Goal: Task Accomplishment & Management: Manage account settings

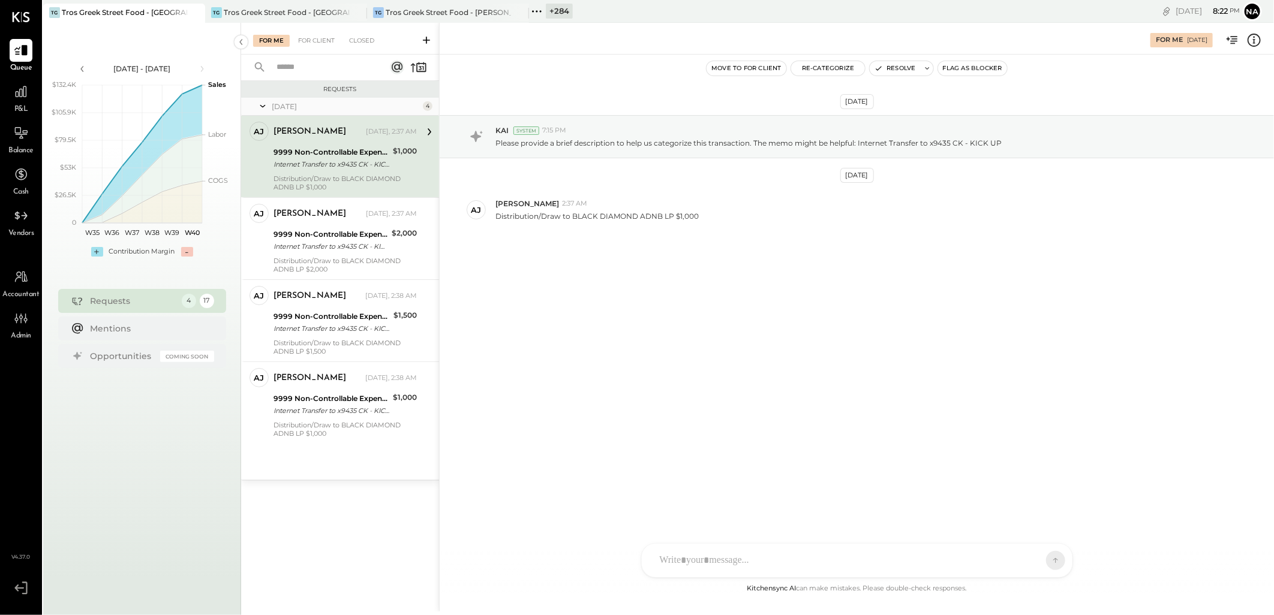
click at [704, 300] on div "[DATE] KAI System 7:15 PM Please provide a brief description to help us categor…" at bounding box center [857, 203] width 834 height 237
click at [262, 19] on div "TG Tros Greek Street Food - [GEOGRAPHIC_DATA]" at bounding box center [286, 13] width 162 height 19
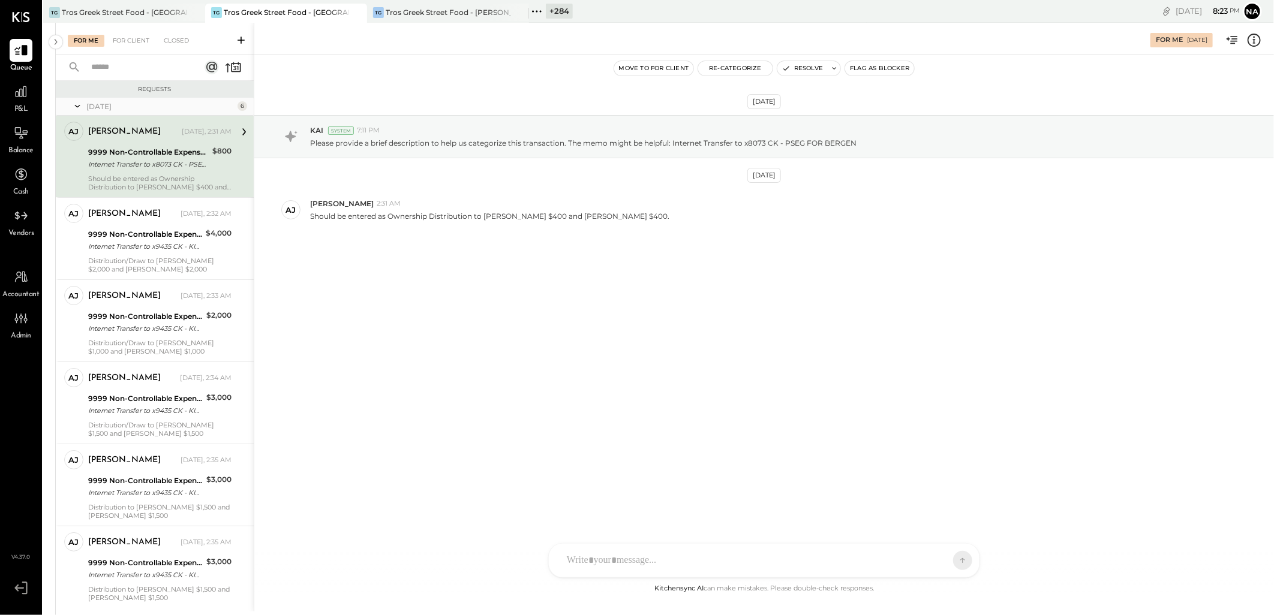
click at [1252, 44] on icon at bounding box center [1254, 40] width 16 height 16
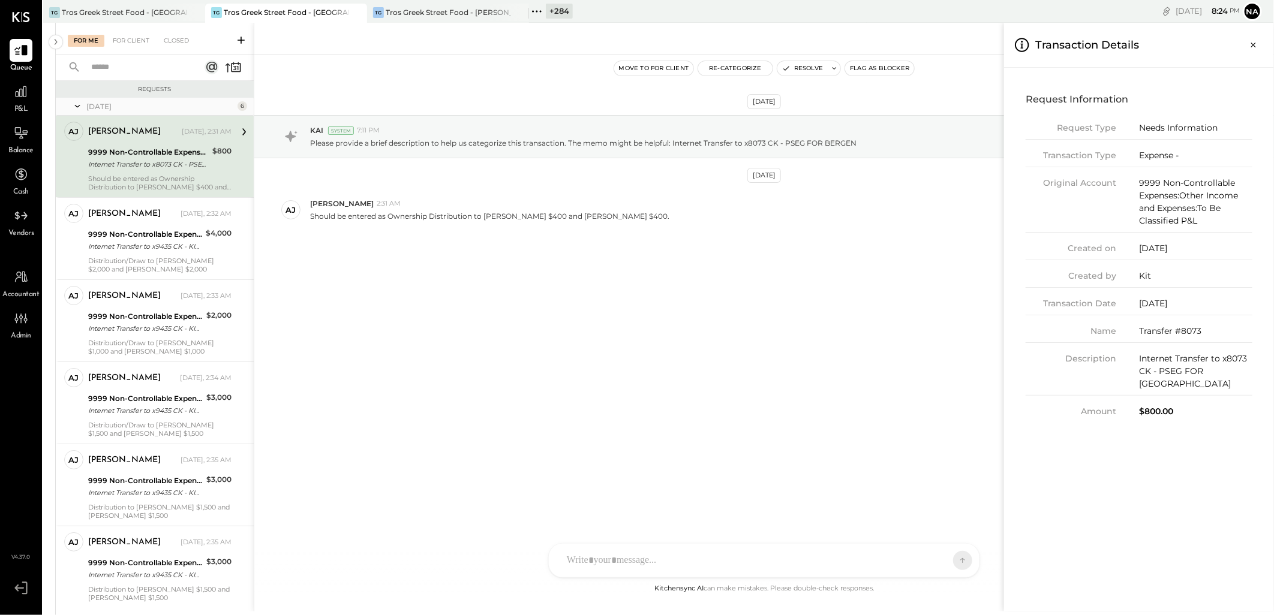
click at [514, 282] on div "For Me For Client Closed Requests [DATE] 6 [PERSON_NAME] [PERSON_NAME] Owner [P…" at bounding box center [665, 317] width 1218 height 589
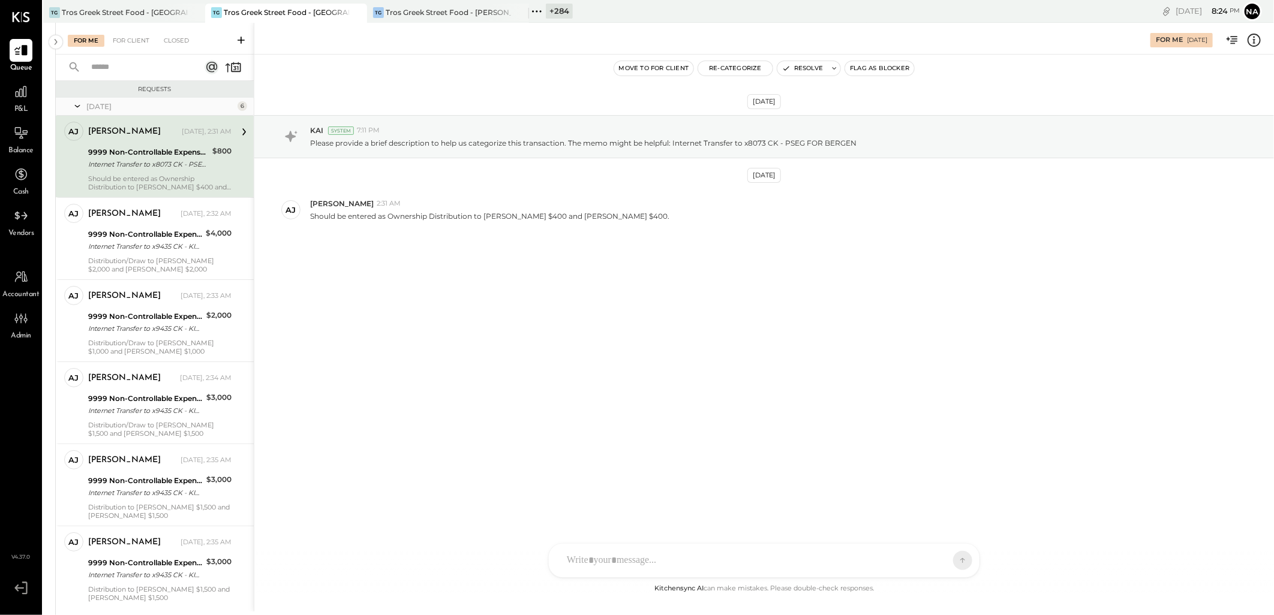
click at [1260, 44] on icon at bounding box center [1254, 40] width 16 height 16
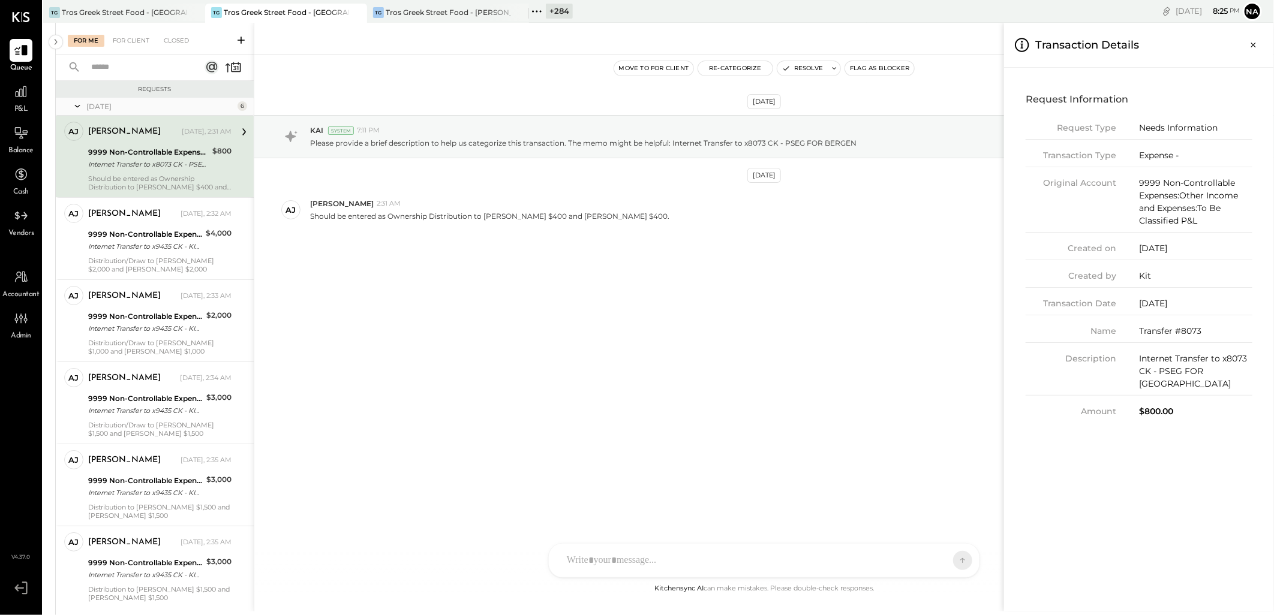
click at [811, 69] on div "For Me For Client Closed Requests [DATE] 6 [PERSON_NAME] [PERSON_NAME] Owner [P…" at bounding box center [665, 317] width 1218 height 589
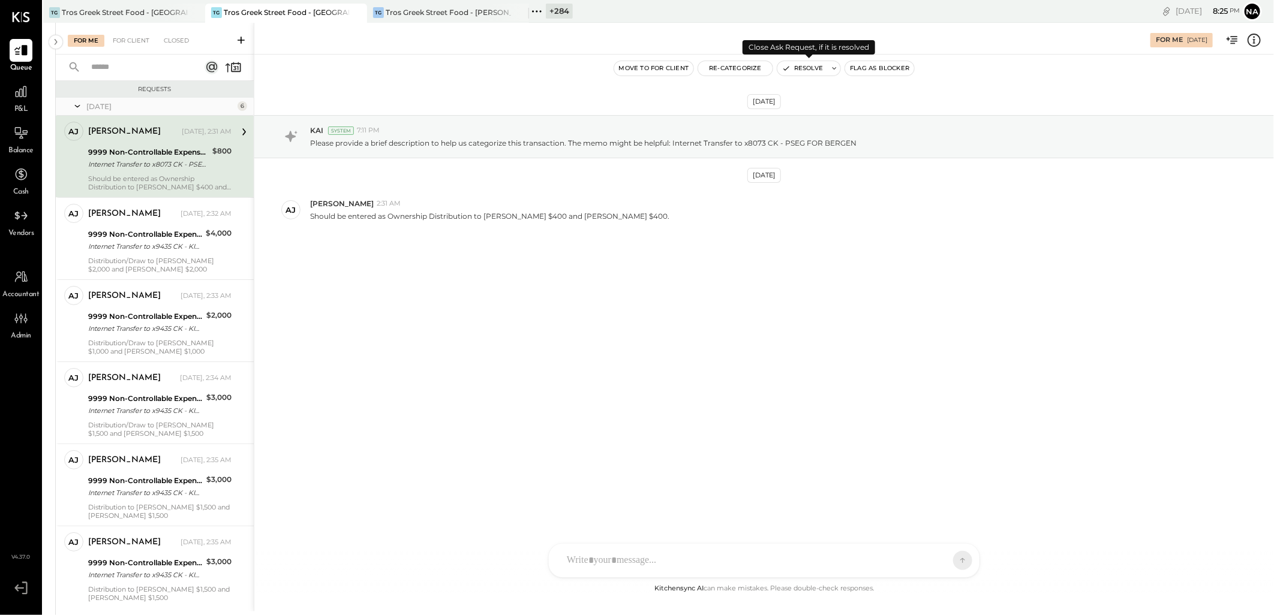
click at [805, 70] on button "Resolve" at bounding box center [802, 68] width 50 height 14
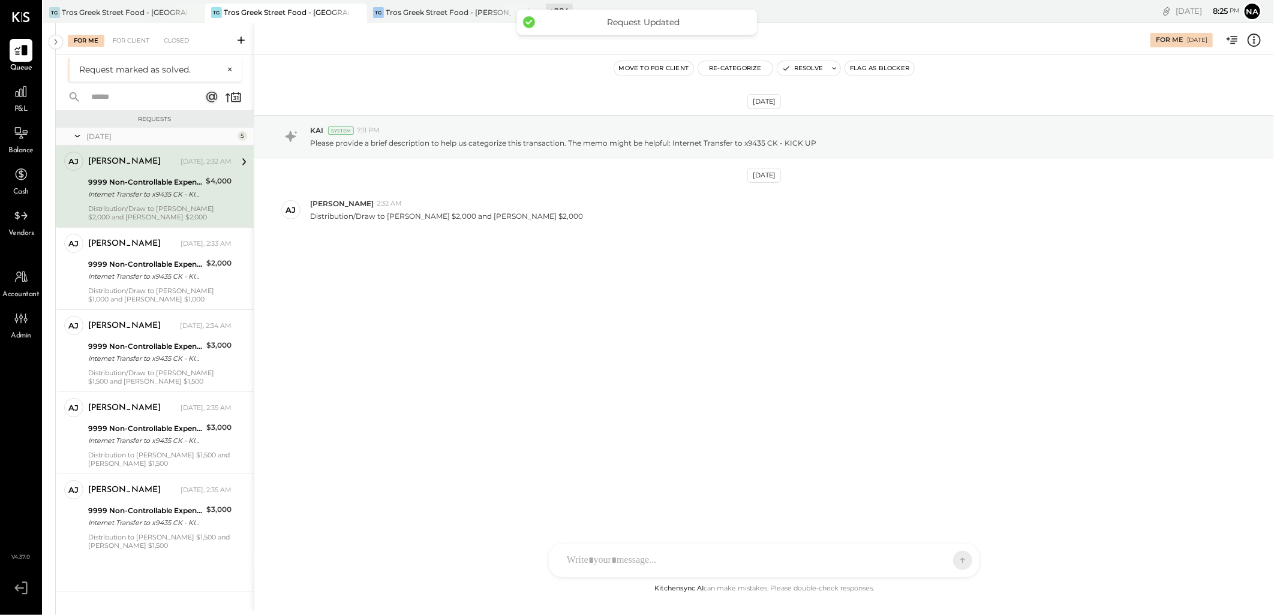
click at [1257, 43] on icon at bounding box center [1254, 40] width 16 height 16
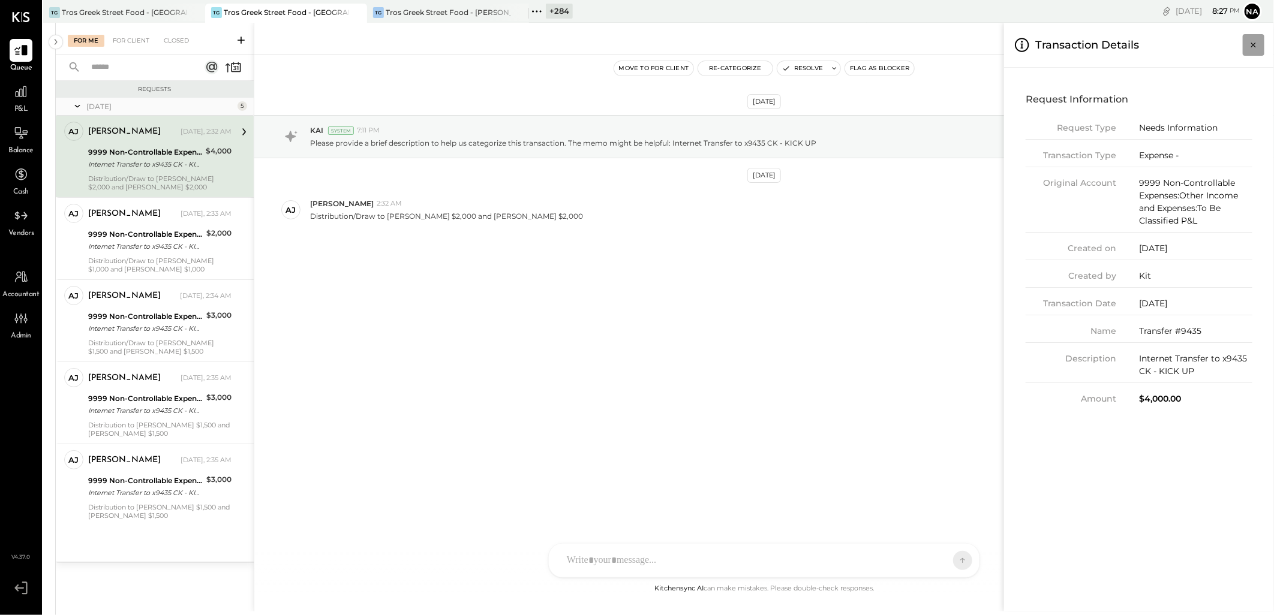
click at [1254, 46] on icon "Close panel" at bounding box center [1253, 45] width 5 height 5
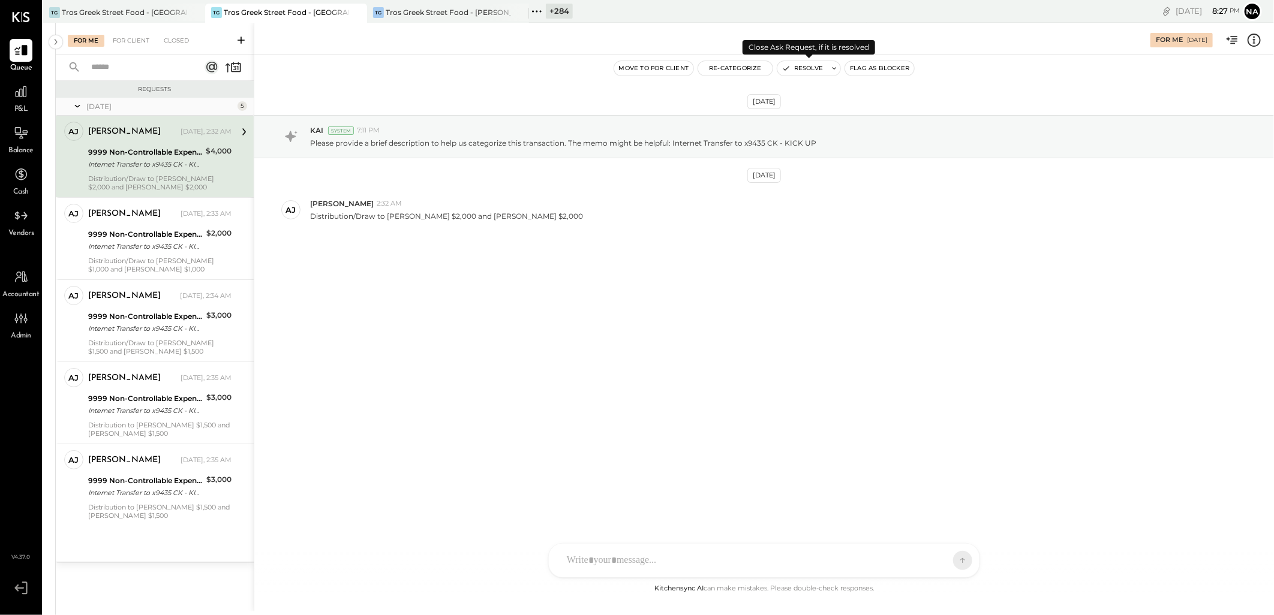
click at [807, 68] on button "Resolve" at bounding box center [802, 68] width 50 height 14
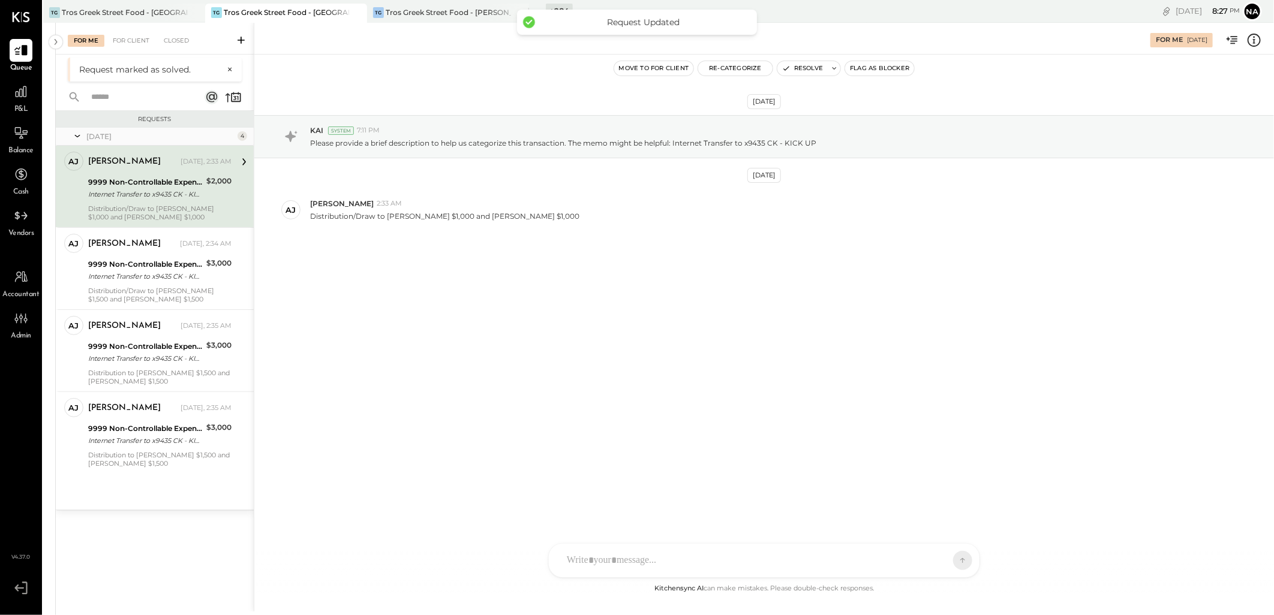
click at [1251, 37] on icon at bounding box center [1254, 40] width 16 height 16
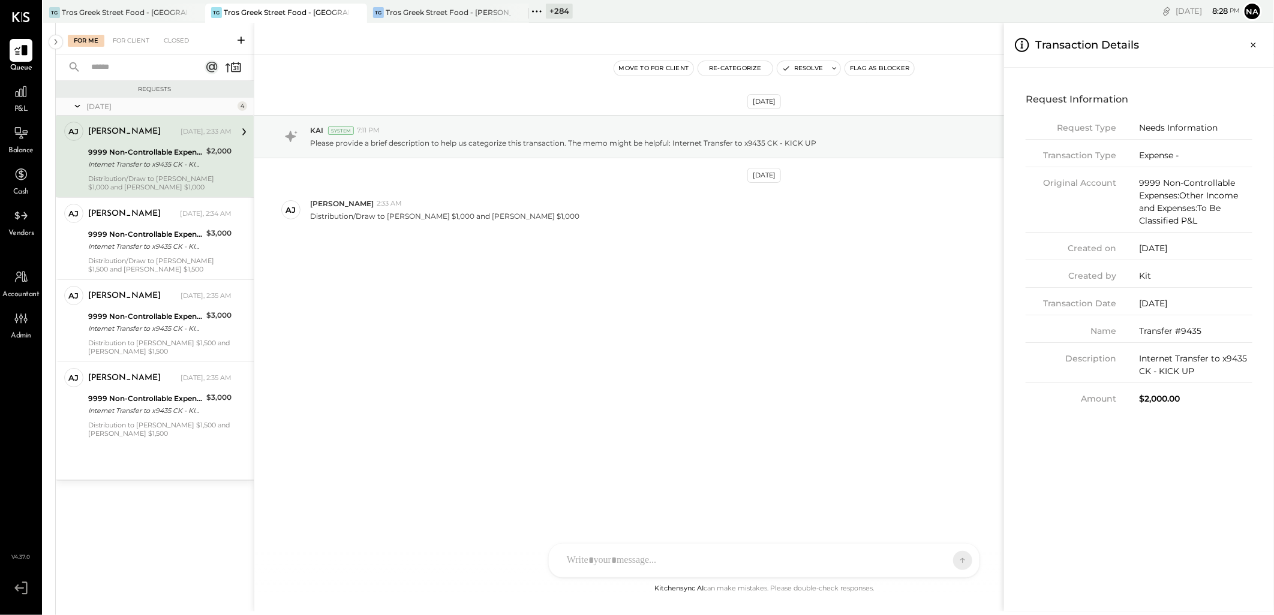
drag, startPoint x: 1250, startPoint y: 47, endPoint x: 1202, endPoint y: 47, distance: 48.0
click at [1250, 47] on icon "Close panel" at bounding box center [1253, 45] width 12 height 12
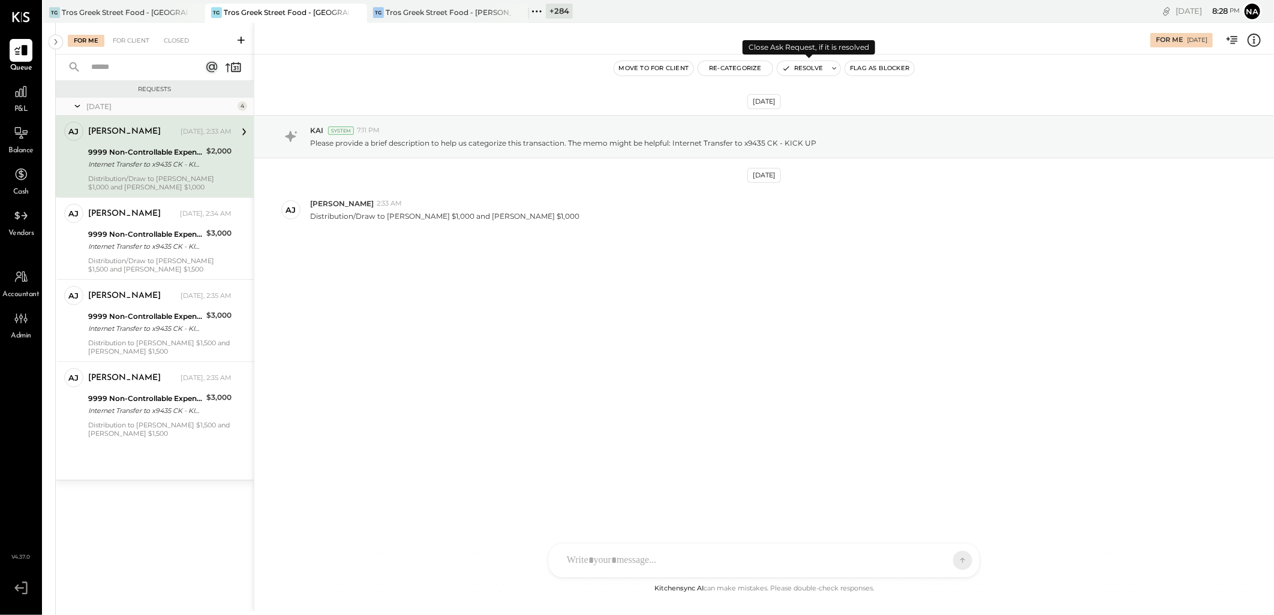
click at [808, 70] on button "Resolve" at bounding box center [802, 68] width 50 height 14
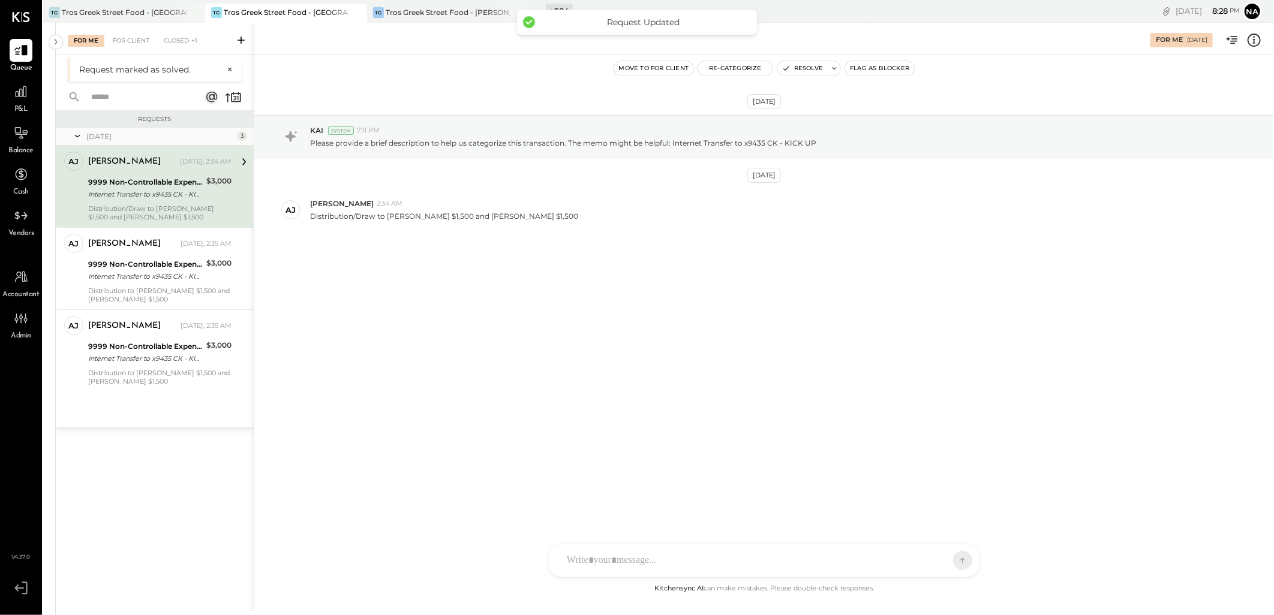
click at [157, 195] on div "Internet Transfer to x9435 CK - KICK UP" at bounding box center [145, 194] width 115 height 12
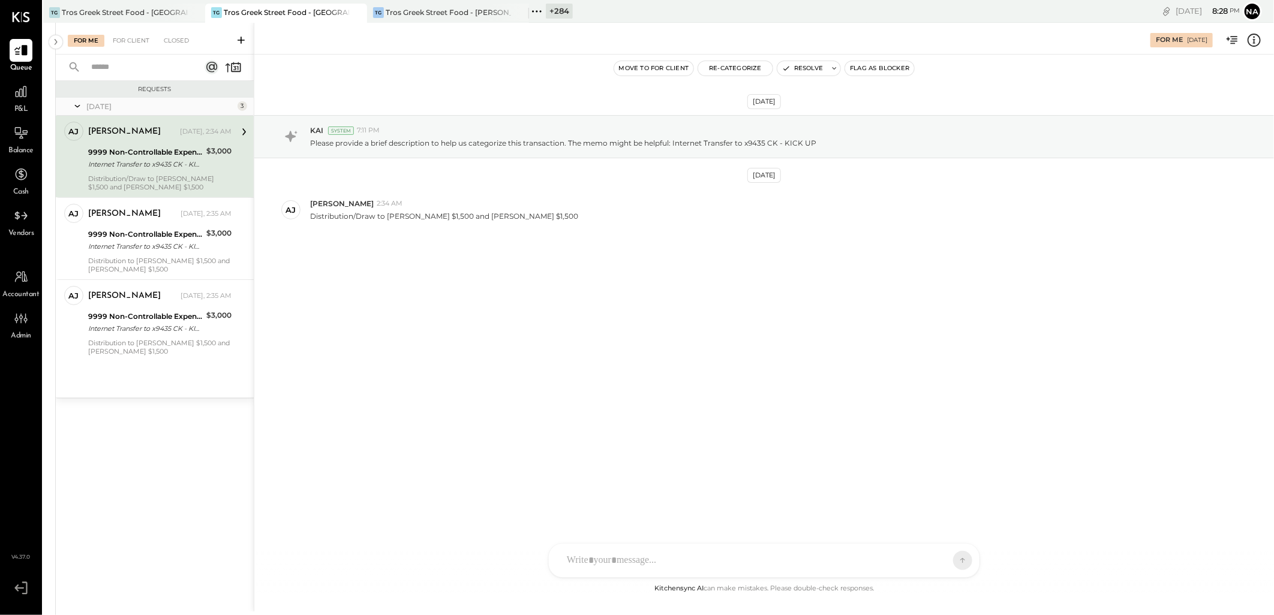
click at [1257, 38] on icon at bounding box center [1254, 40] width 16 height 16
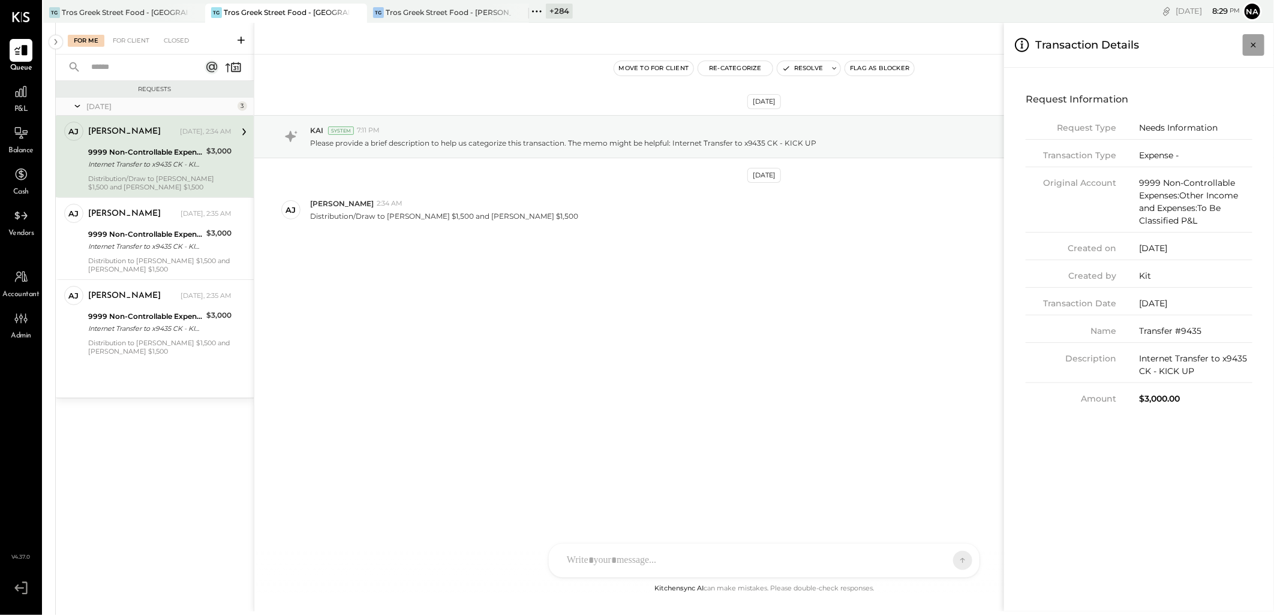
click at [1246, 40] on button "Close panel" at bounding box center [1253, 45] width 22 height 22
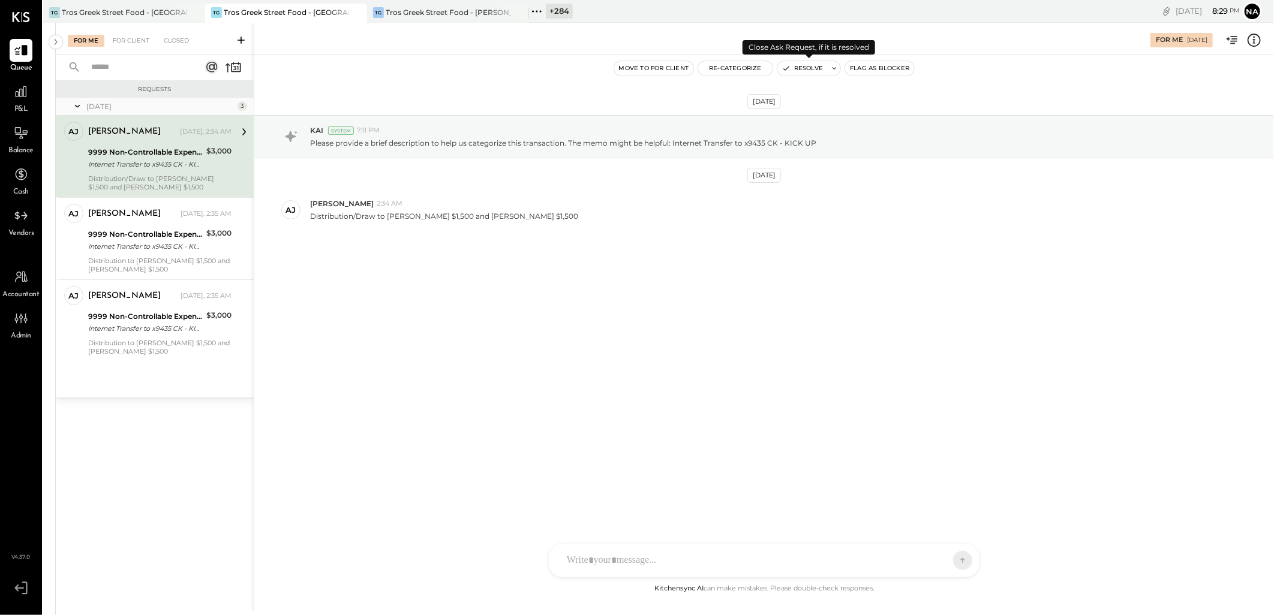
click at [805, 68] on button "Resolve" at bounding box center [802, 68] width 50 height 14
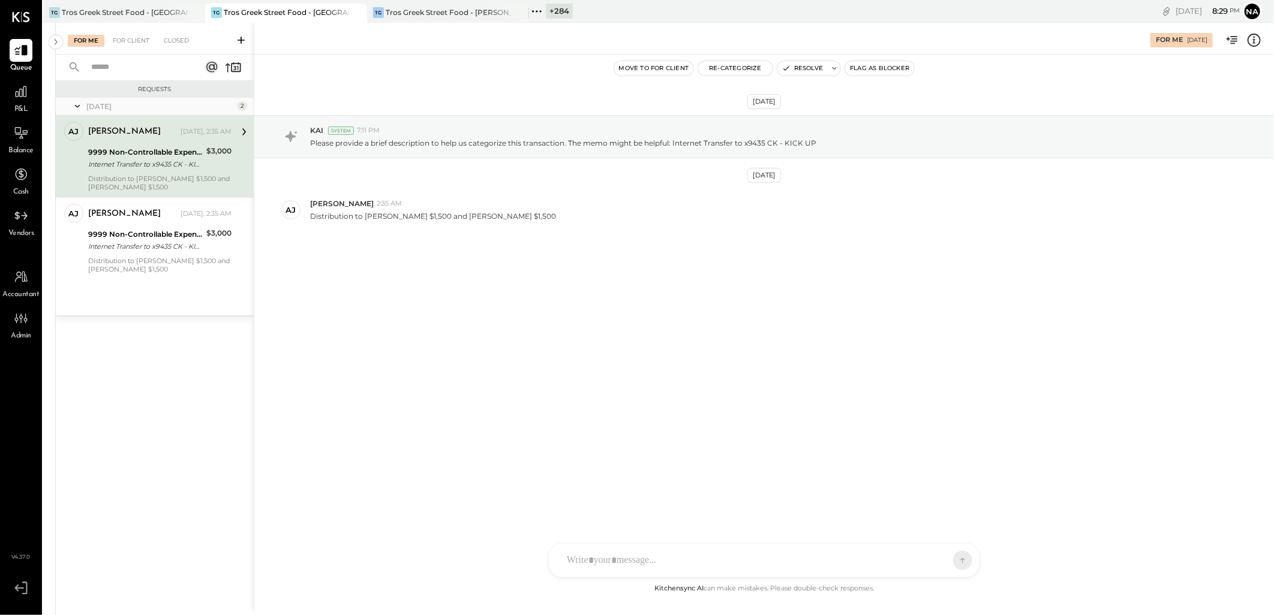
click at [181, 163] on div "Internet Transfer to x9435 CK - KICK UP" at bounding box center [145, 164] width 115 height 12
click at [1255, 38] on icon at bounding box center [1254, 40] width 16 height 16
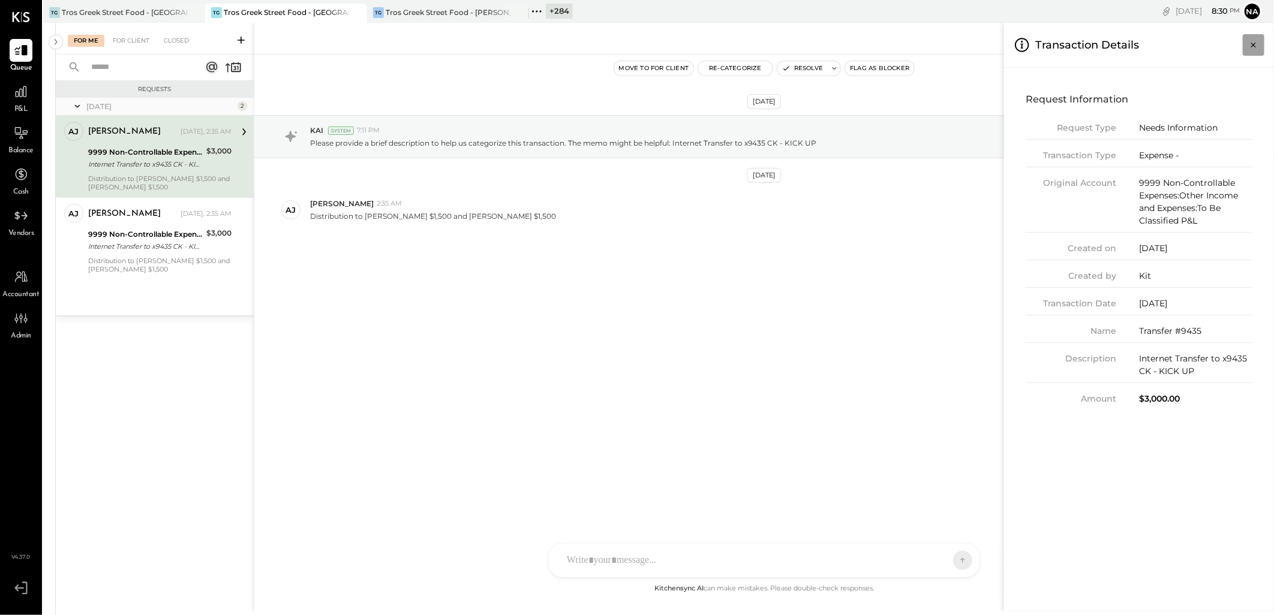
click at [1262, 42] on button "Close panel" at bounding box center [1253, 45] width 22 height 22
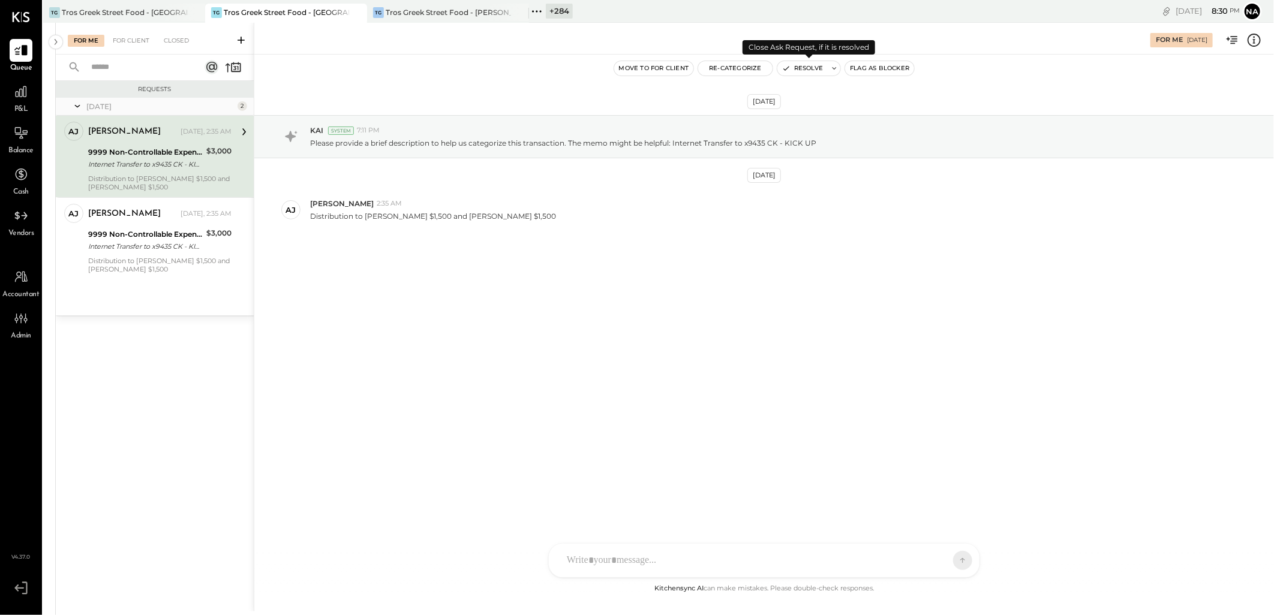
click at [819, 64] on button "Resolve" at bounding box center [802, 68] width 50 height 14
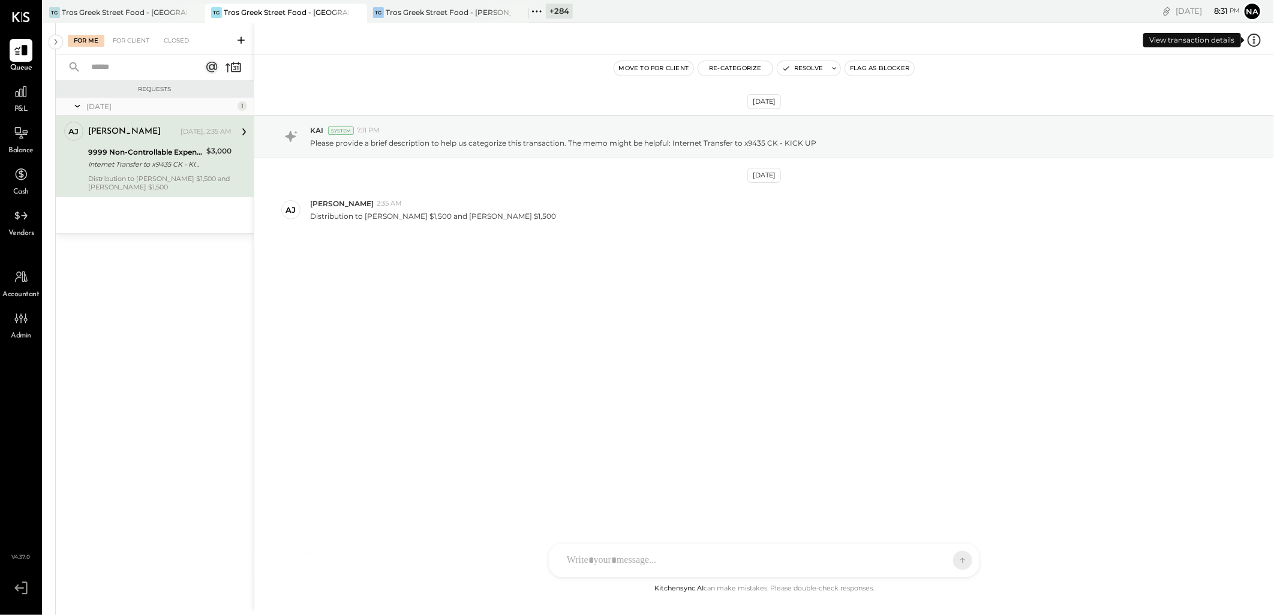
click at [1256, 38] on icon at bounding box center [1254, 40] width 16 height 16
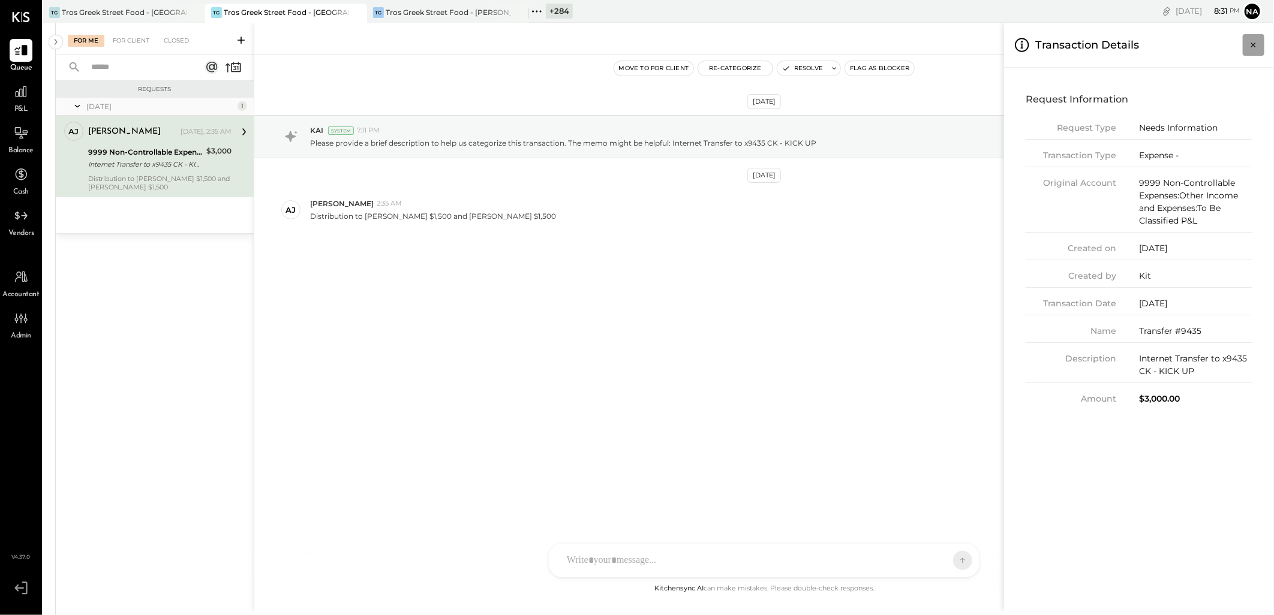
click at [1250, 45] on icon "Close panel" at bounding box center [1253, 45] width 12 height 12
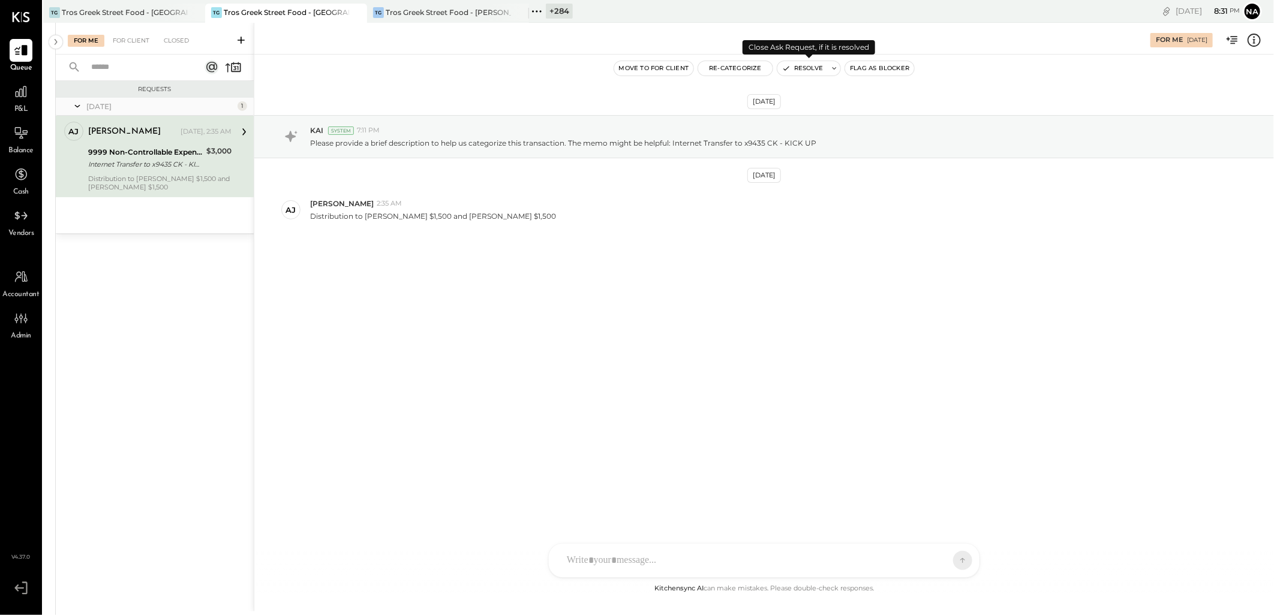
click at [812, 70] on button "Resolve" at bounding box center [802, 68] width 50 height 14
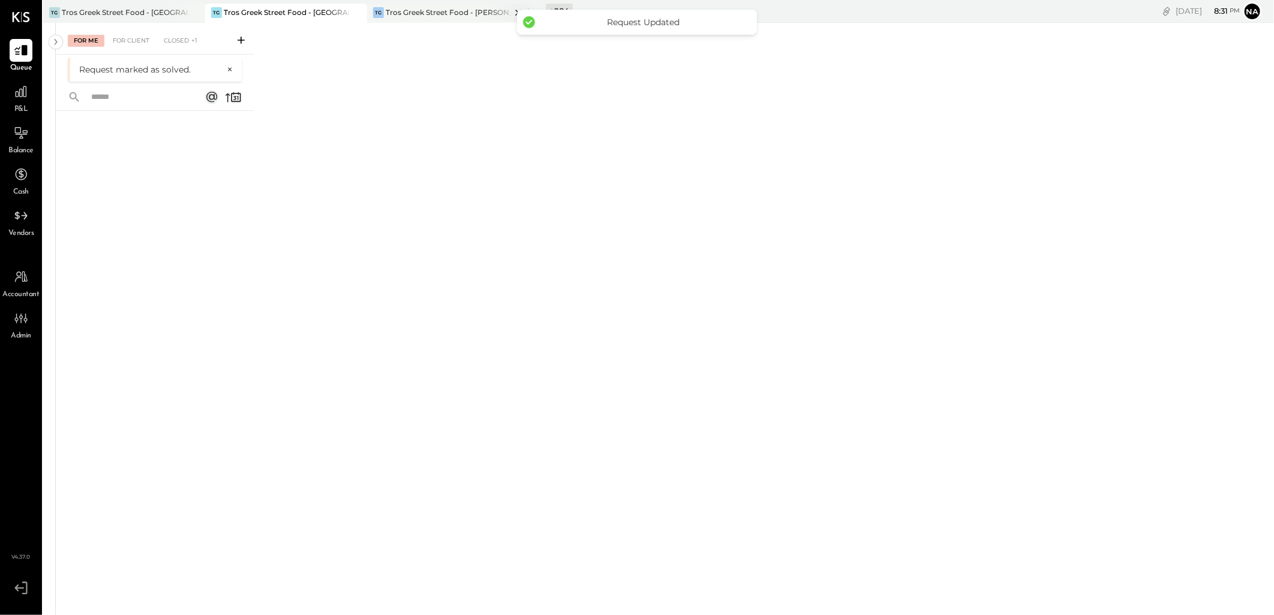
click at [456, 11] on div "Tros Greek Street Food - [PERSON_NAME]" at bounding box center [448, 12] width 125 height 10
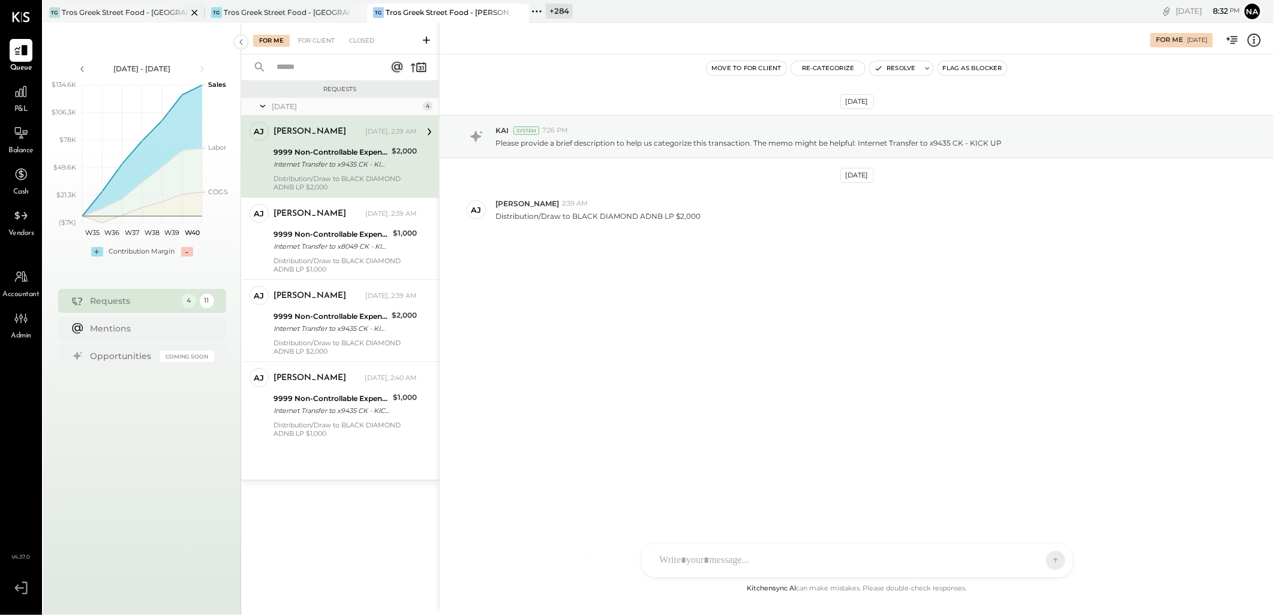
click at [145, 12] on div "Tros Greek Street Food - [GEOGRAPHIC_DATA]" at bounding box center [124, 12] width 125 height 10
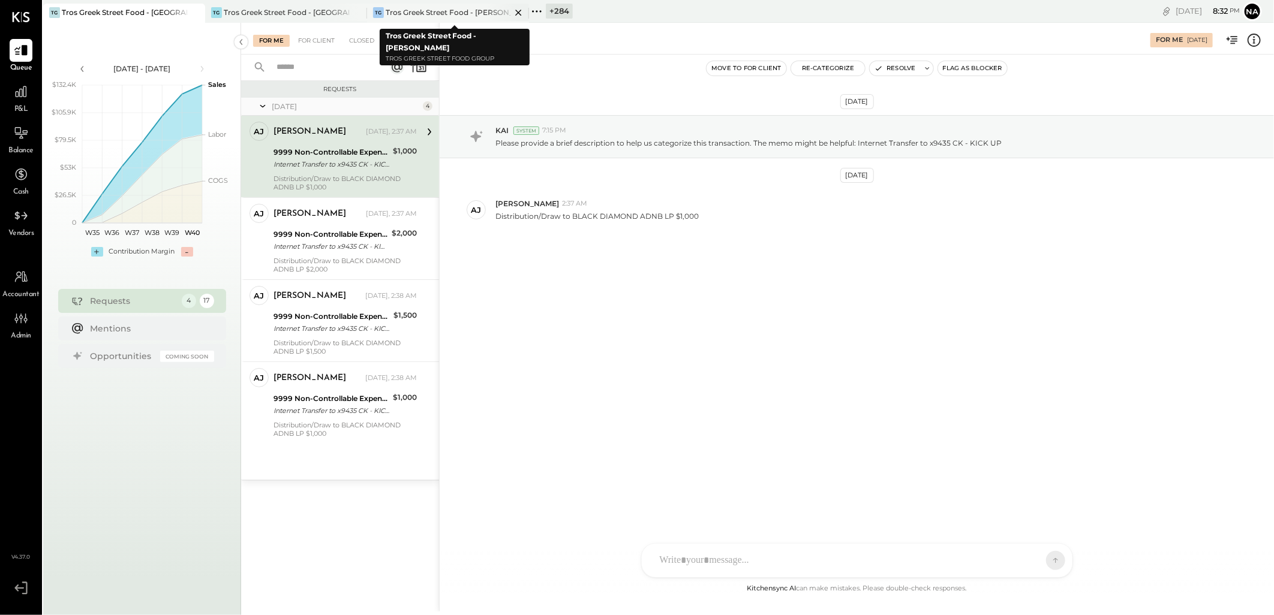
click at [480, 12] on div "Tros Greek Street Food - [PERSON_NAME]" at bounding box center [448, 12] width 125 height 10
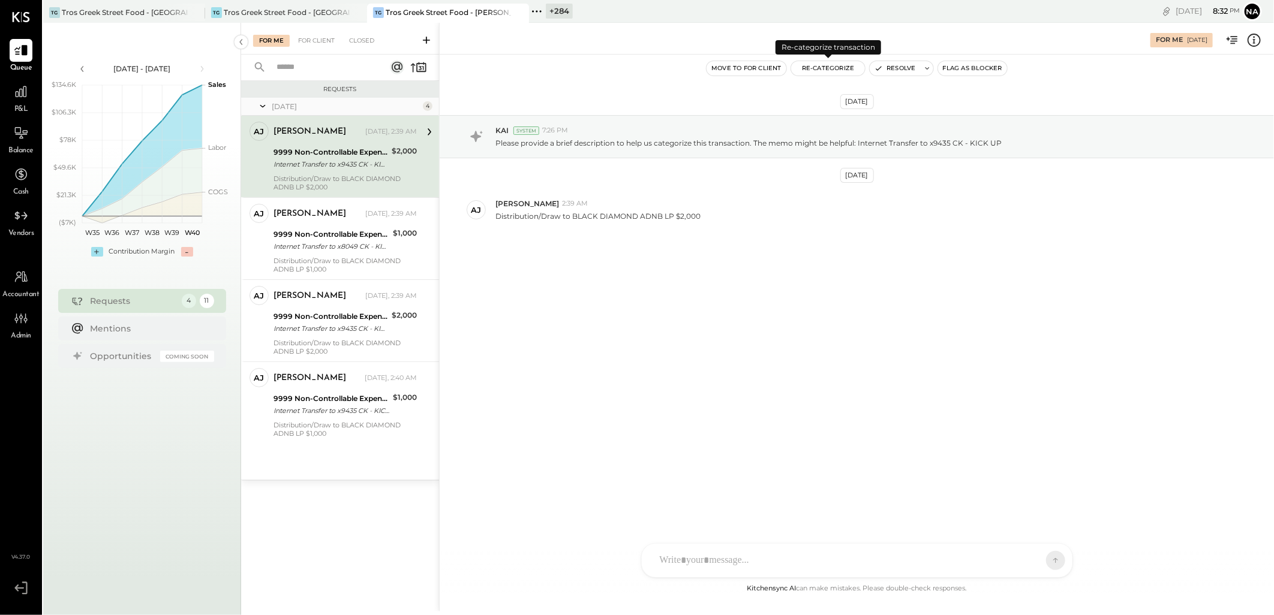
click at [844, 70] on button "Re-Categorize" at bounding box center [828, 68] width 74 height 14
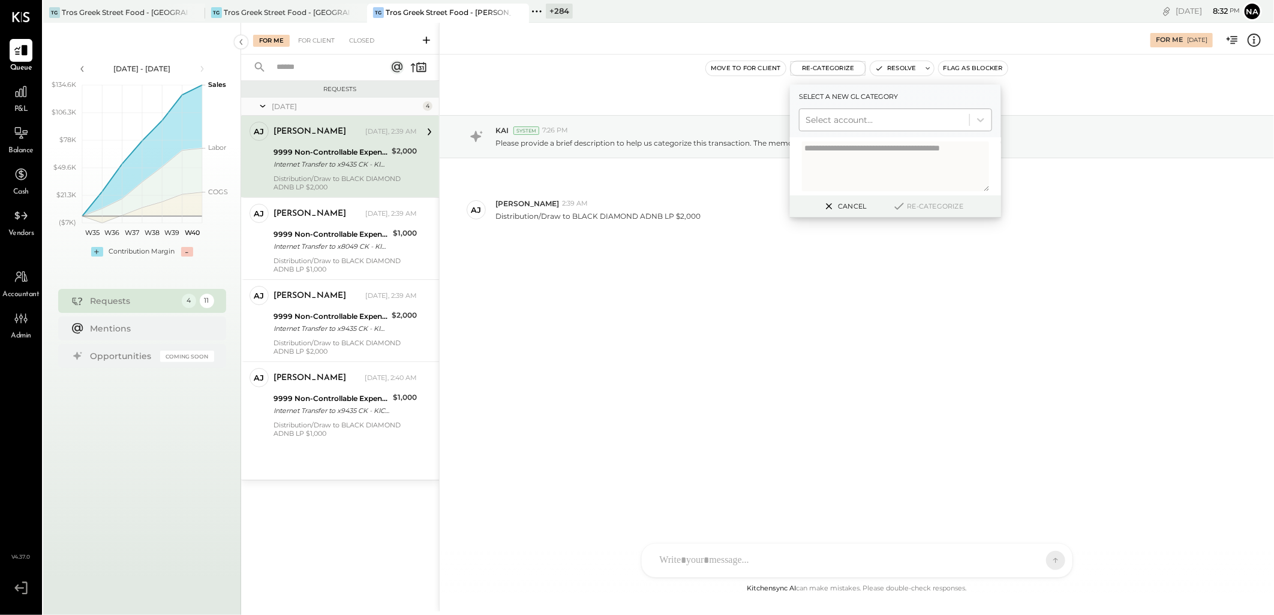
click at [864, 118] on div at bounding box center [884, 120] width 158 height 14
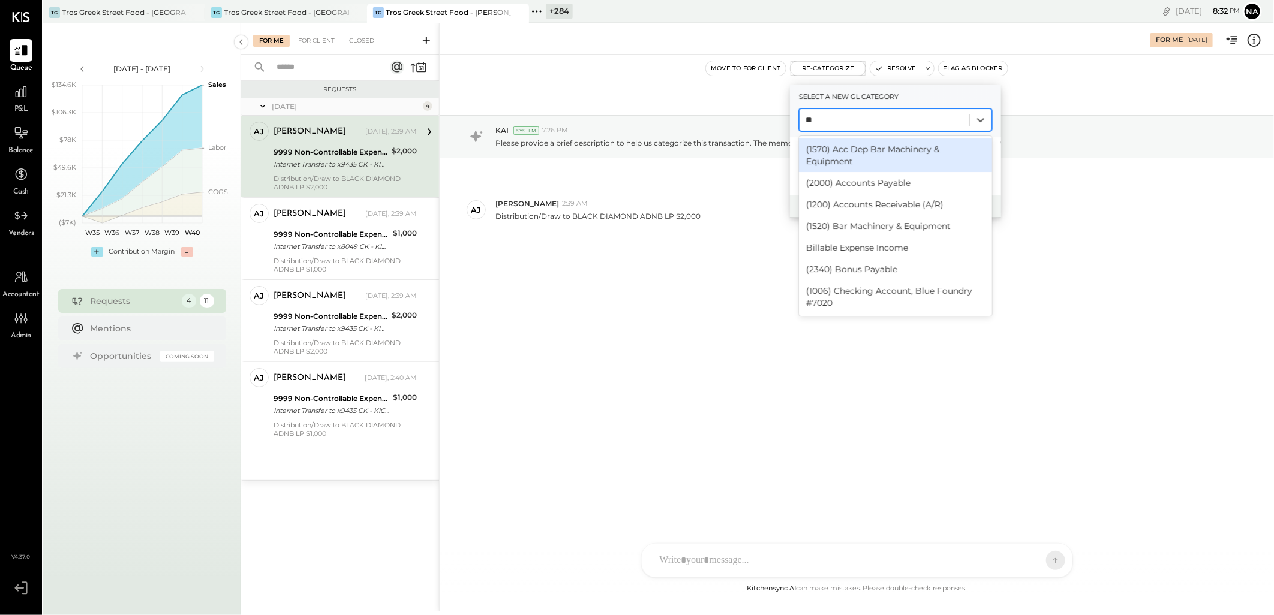
type input "***"
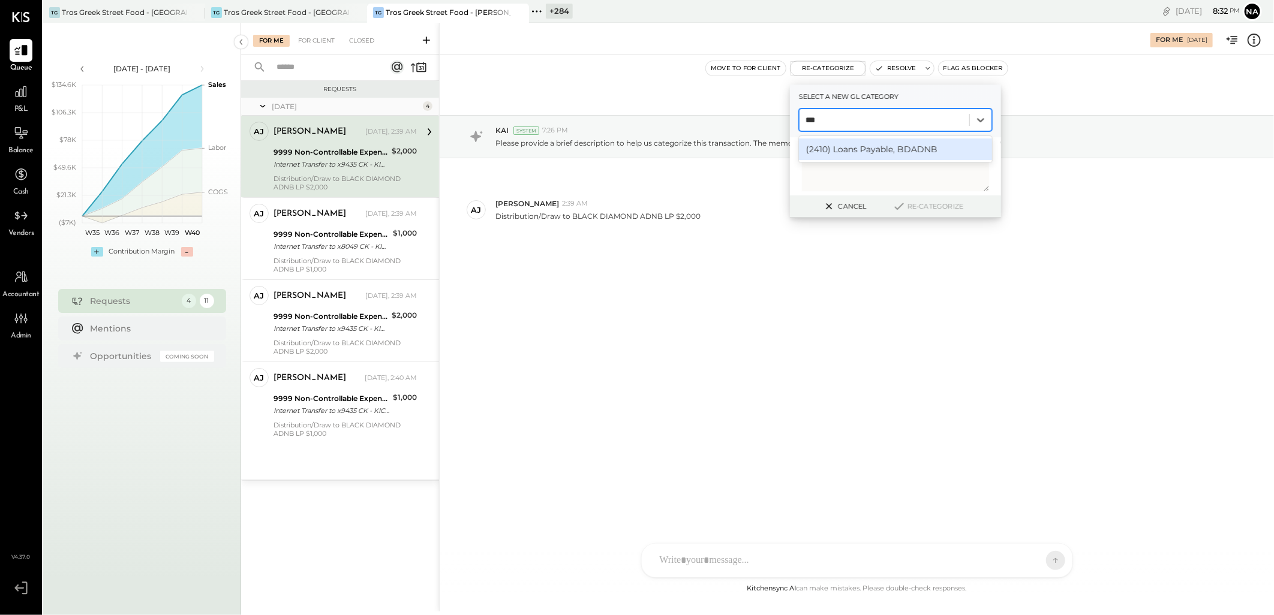
click at [844, 148] on div "(2410) Loans Payable, BDADNB" at bounding box center [895, 150] width 193 height 22
click at [925, 207] on button "Re-Categorize" at bounding box center [927, 206] width 79 height 14
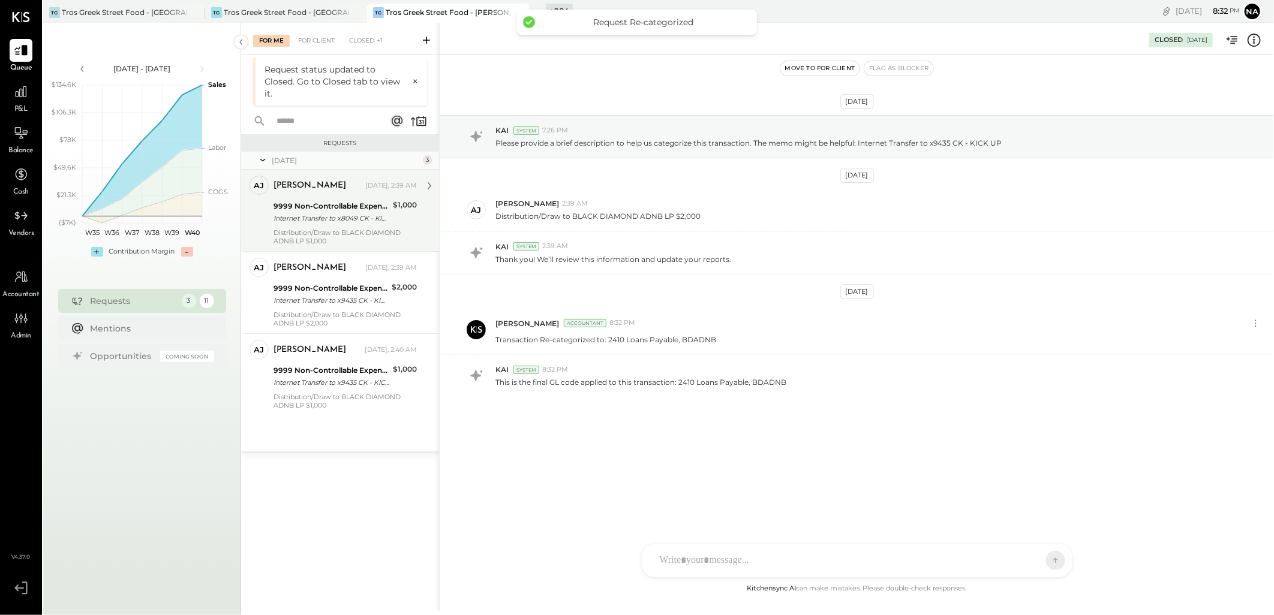
click at [357, 206] on div "9999 Non-Controllable Expenses:Other Income and Expenses:To Be Classified P&L" at bounding box center [331, 206] width 116 height 12
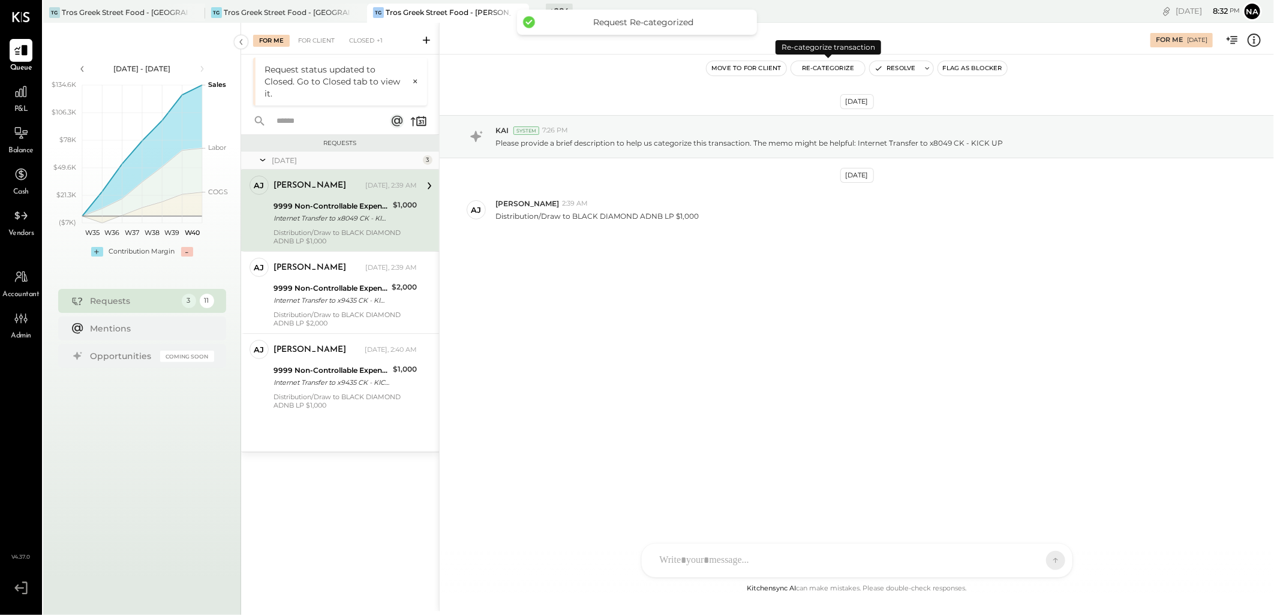
click at [829, 68] on button "Re-Categorize" at bounding box center [828, 68] width 74 height 14
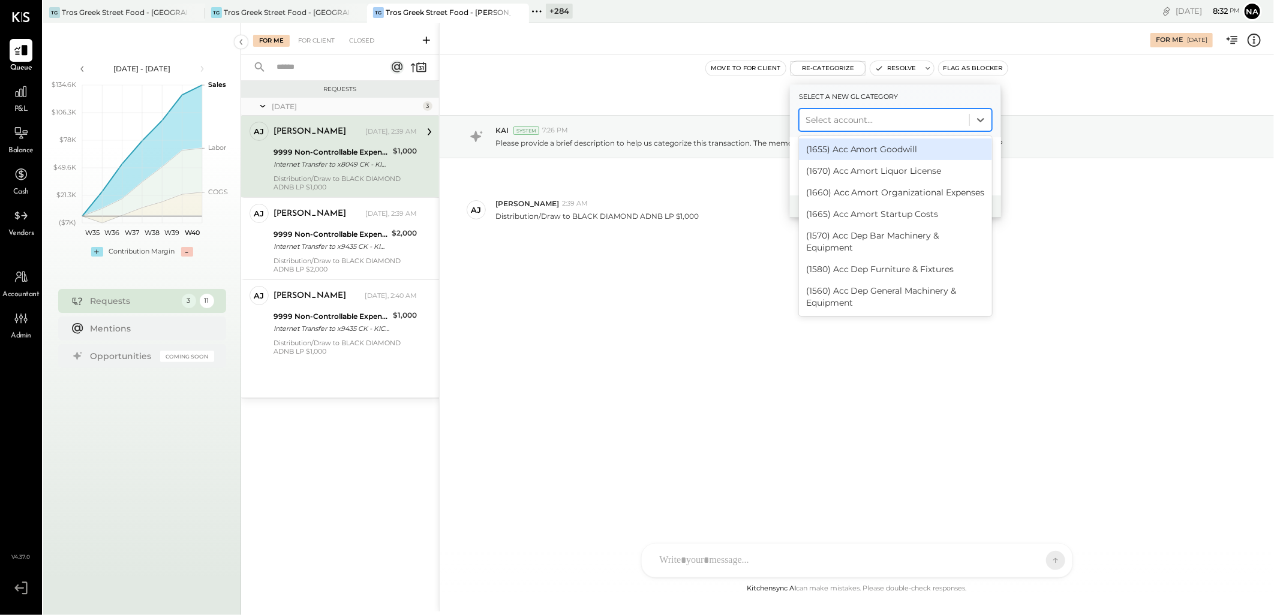
click at [835, 118] on div at bounding box center [884, 120] width 158 height 14
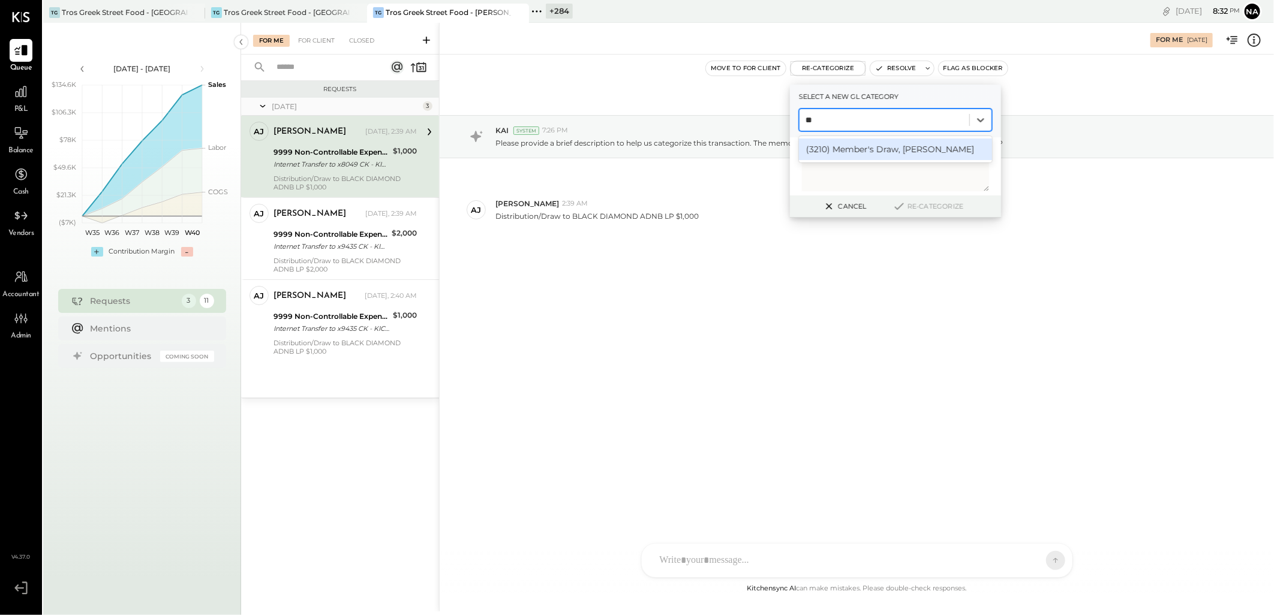
type input "*"
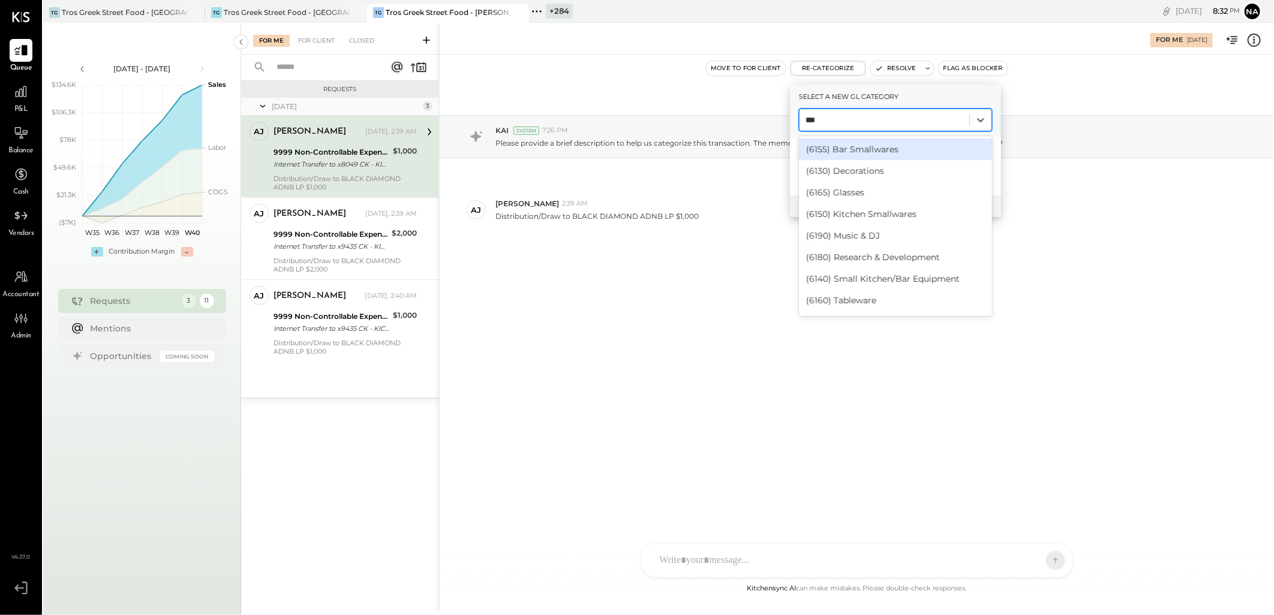
type input "****"
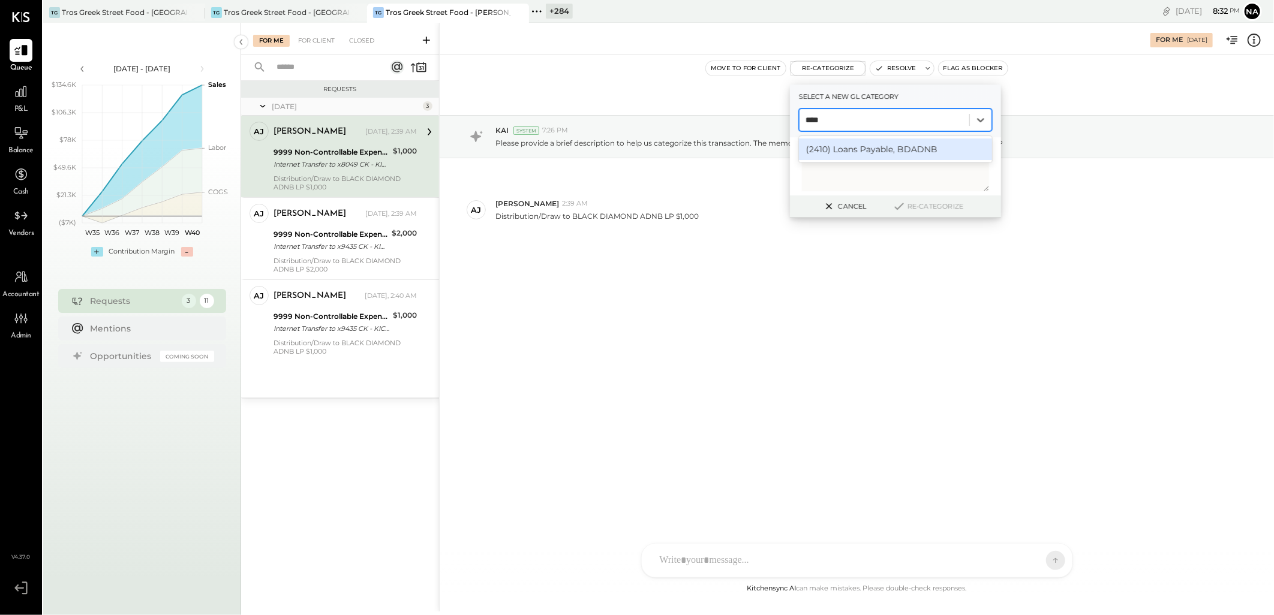
click at [847, 154] on div "(2410) Loans Payable, BDADNB" at bounding box center [895, 150] width 193 height 22
click at [942, 212] on button "Re-Categorize" at bounding box center [927, 206] width 79 height 14
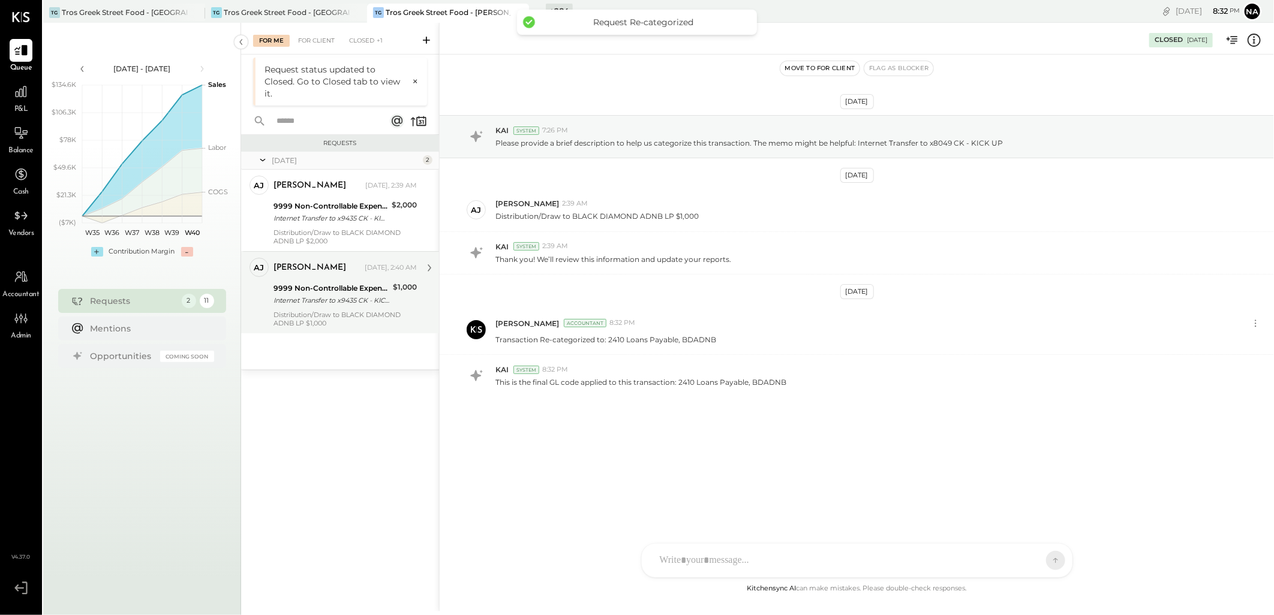
click at [336, 278] on div "[PERSON_NAME] [DATE], 2:40 AM 9999 Non-Controllable Expenses:Other Income and E…" at bounding box center [344, 293] width 143 height 70
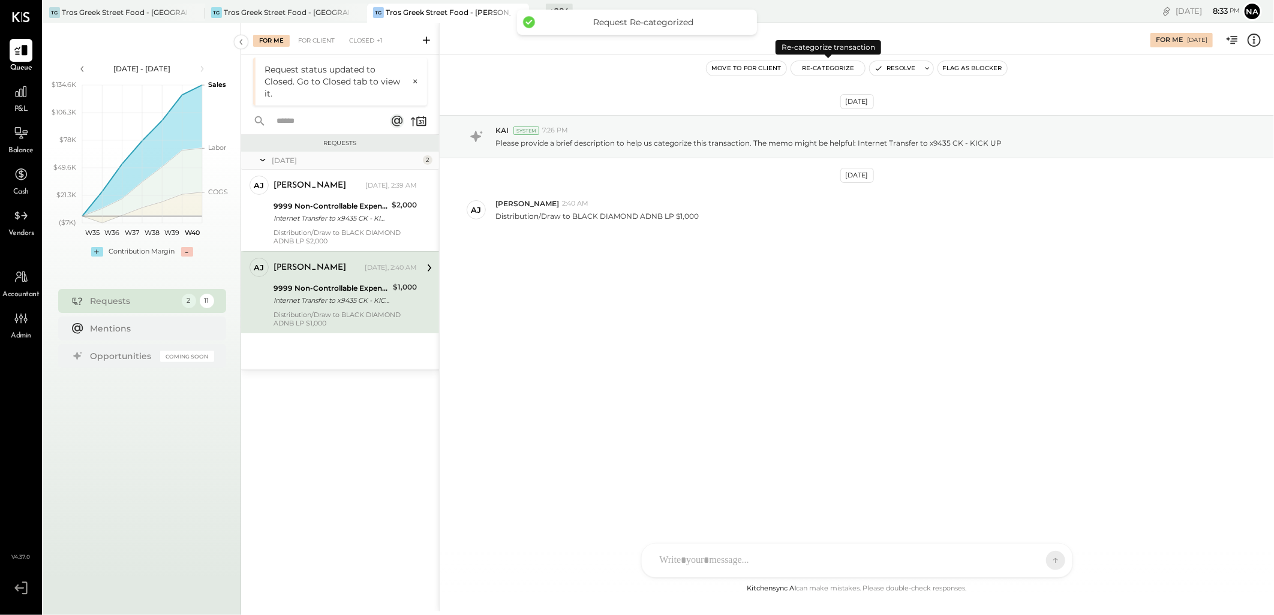
click at [822, 68] on button "Re-Categorize" at bounding box center [828, 68] width 74 height 14
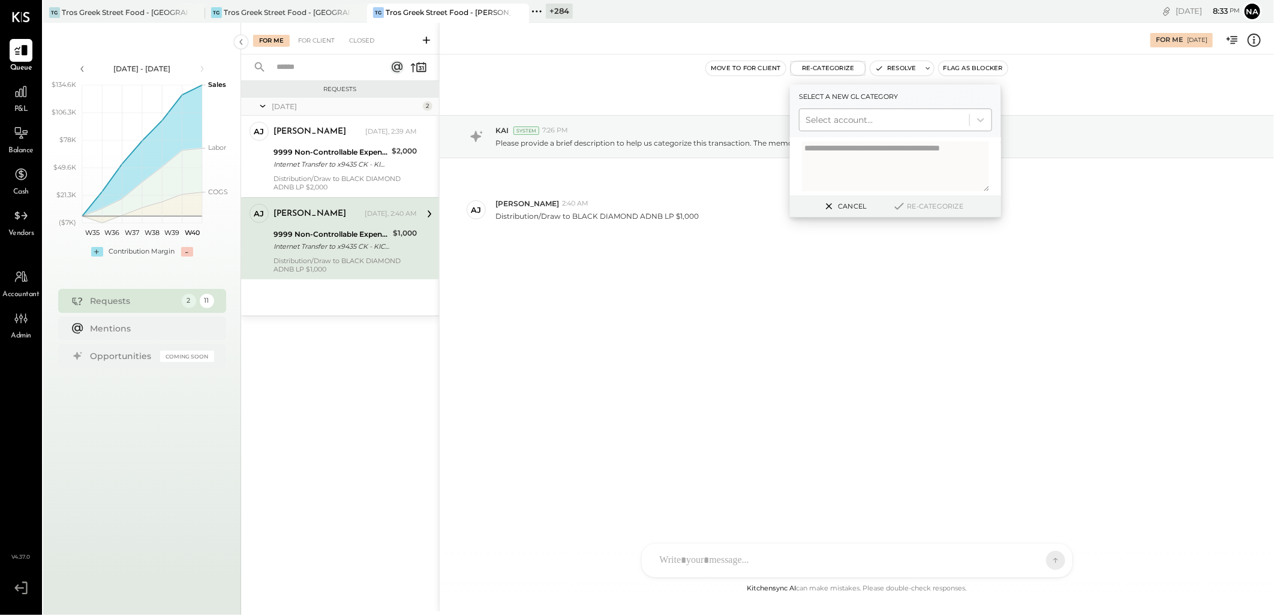
click at [862, 118] on div at bounding box center [884, 120] width 158 height 14
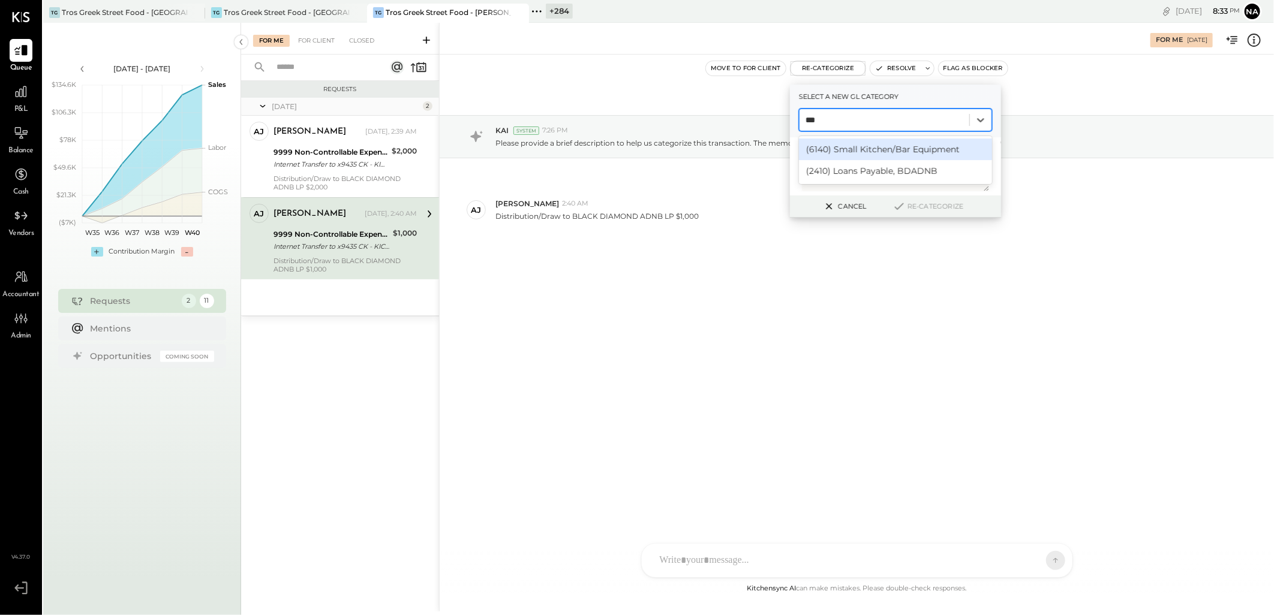
type input "****"
click at [850, 154] on div "(2410) Loans Payable, BDADNB" at bounding box center [895, 150] width 193 height 22
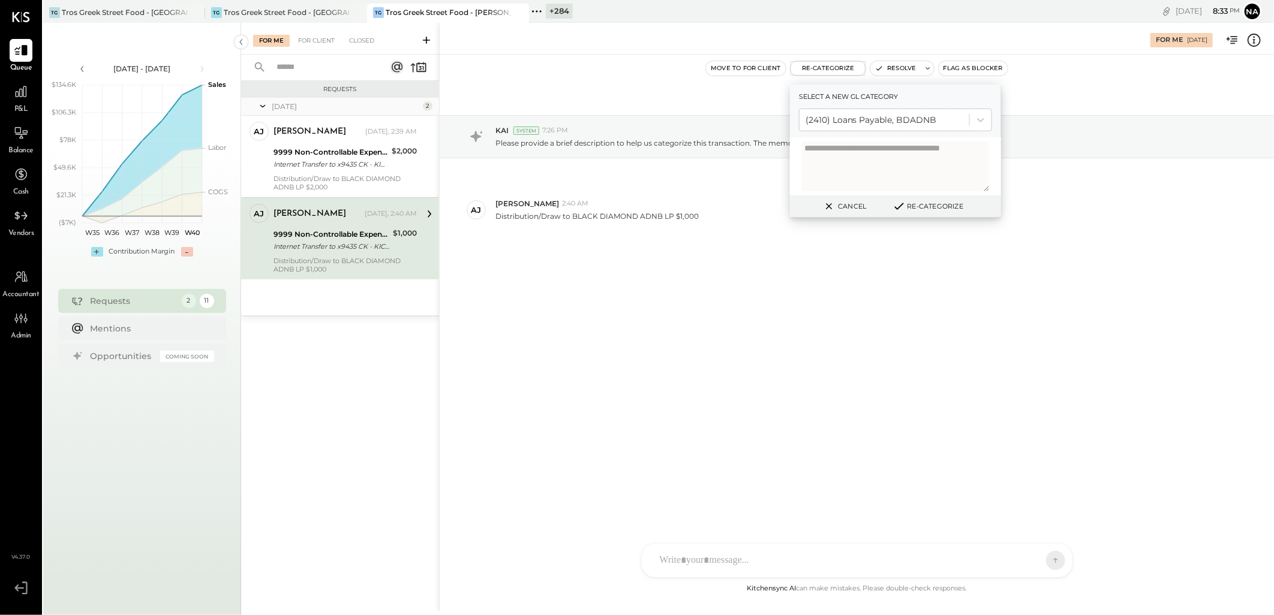
click at [917, 206] on button "Re-Categorize" at bounding box center [927, 206] width 79 height 14
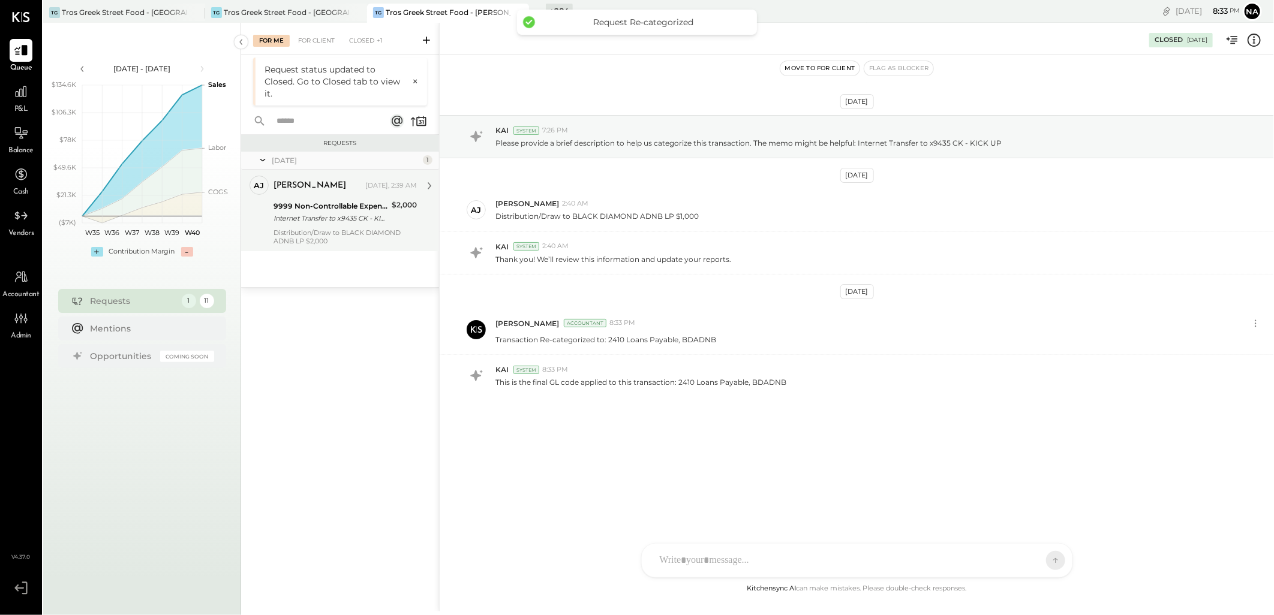
click at [341, 215] on div "Internet Transfer to x9435 CK - KICK UP" at bounding box center [330, 218] width 115 height 12
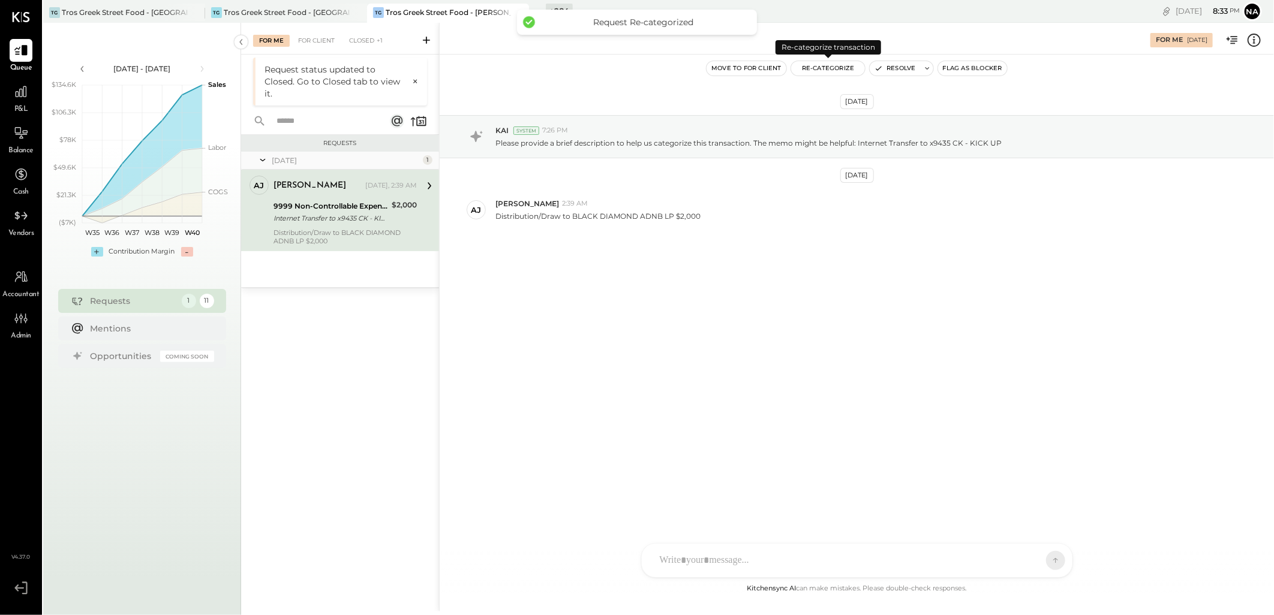
click at [823, 68] on button "Re-Categorize" at bounding box center [828, 68] width 74 height 14
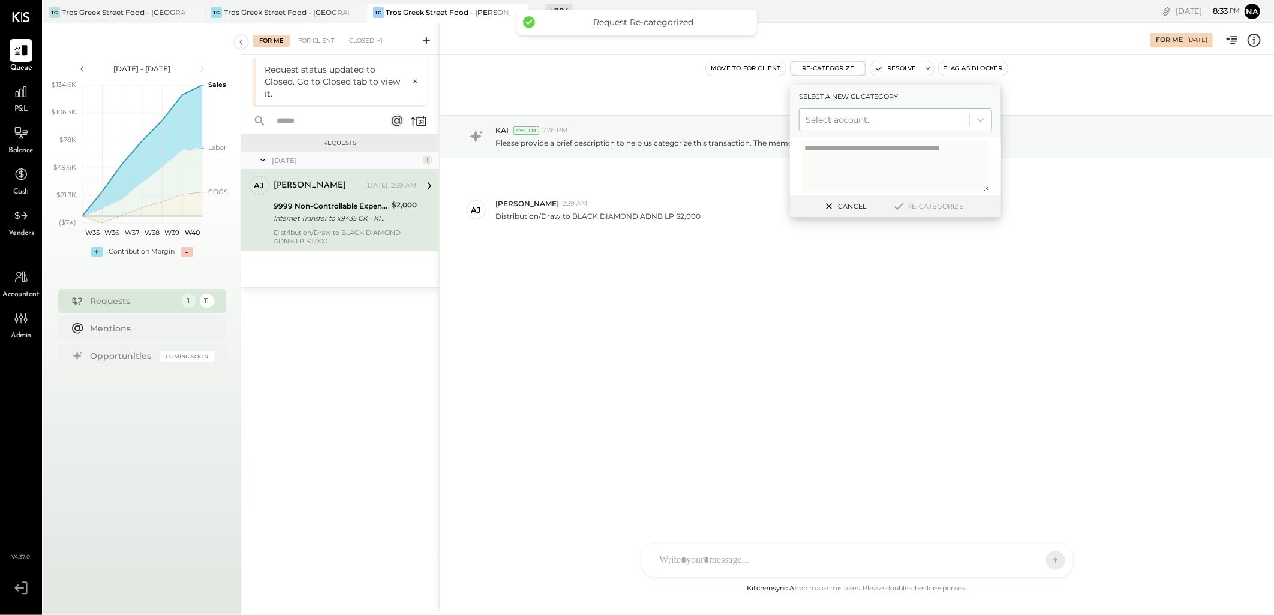
click at [852, 115] on div at bounding box center [884, 120] width 158 height 14
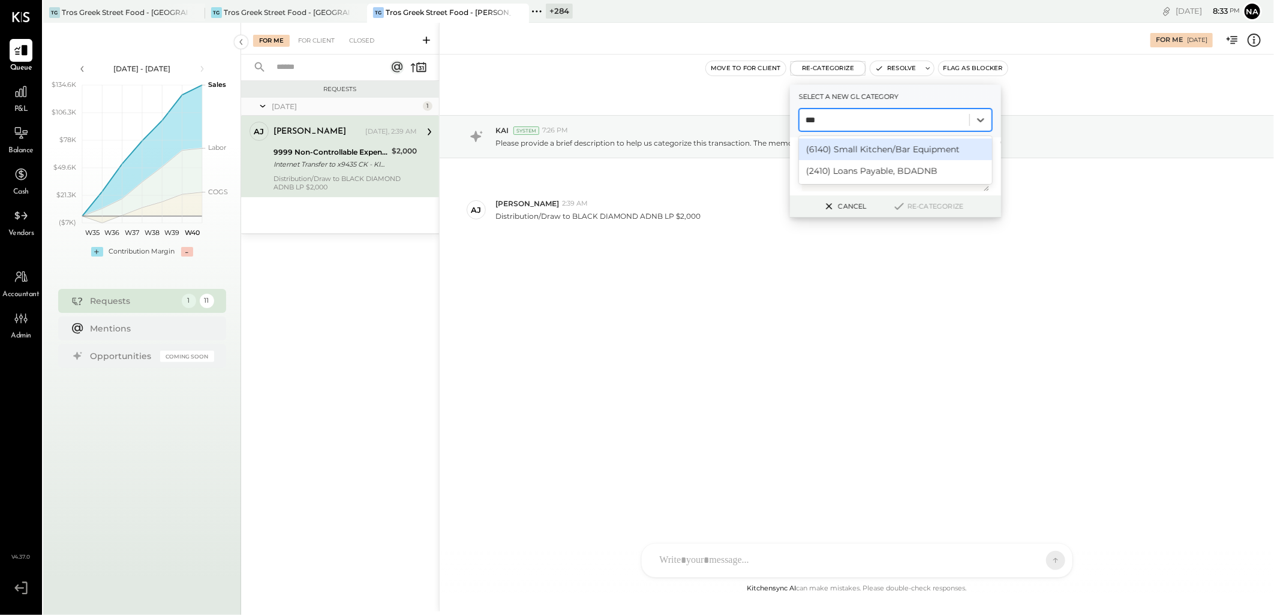
type input "****"
click at [872, 137] on div "(2410) Loans Payable, BDADNB" at bounding box center [895, 149] width 193 height 26
click at [868, 144] on div "(2410) Loans Payable, BDADNB" at bounding box center [895, 150] width 193 height 22
click at [944, 208] on button "Re-Categorize" at bounding box center [927, 206] width 79 height 14
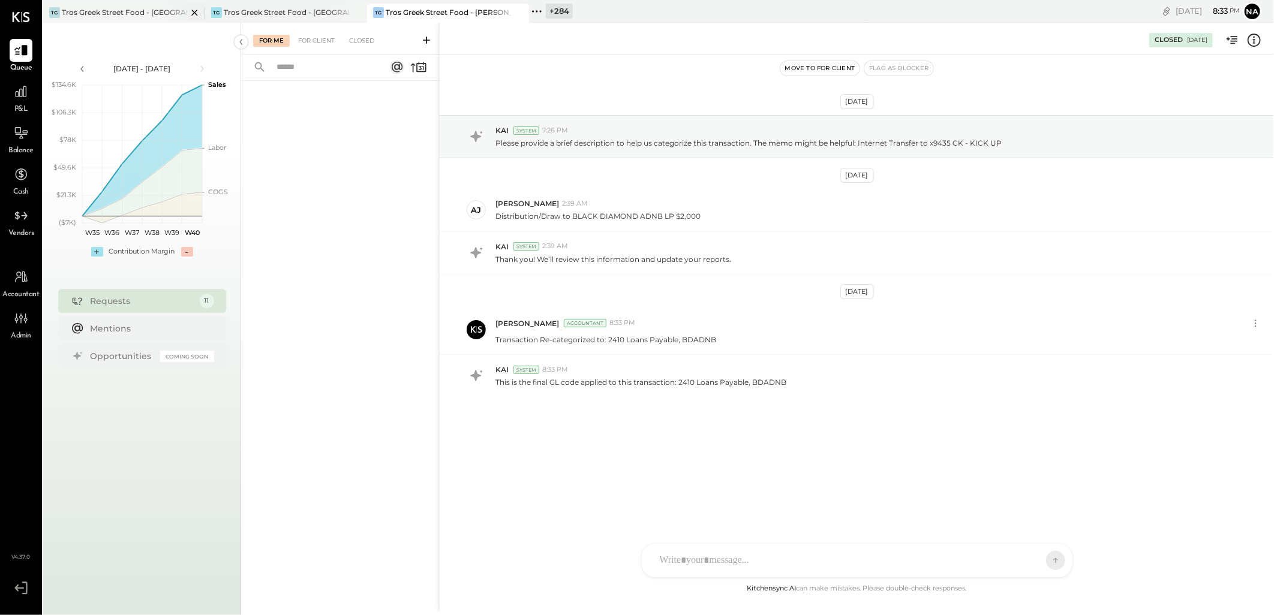
click at [155, 10] on div "Tros Greek Street Food - [GEOGRAPHIC_DATA]" at bounding box center [124, 12] width 125 height 10
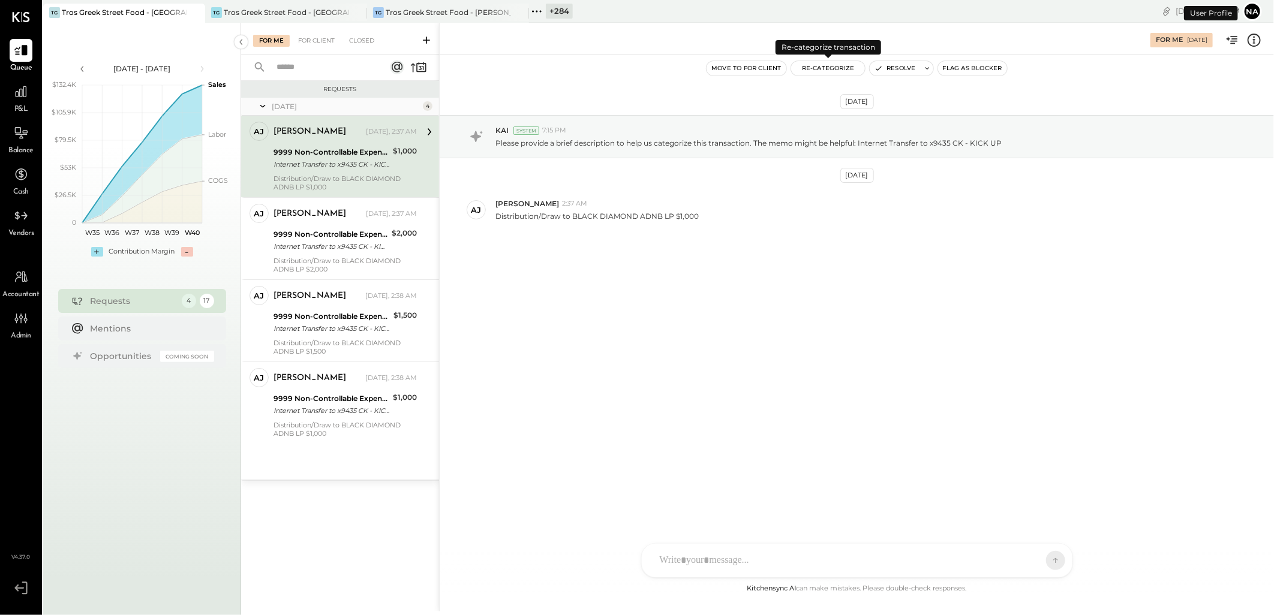
click at [823, 68] on button "Re-Categorize" at bounding box center [828, 68] width 74 height 14
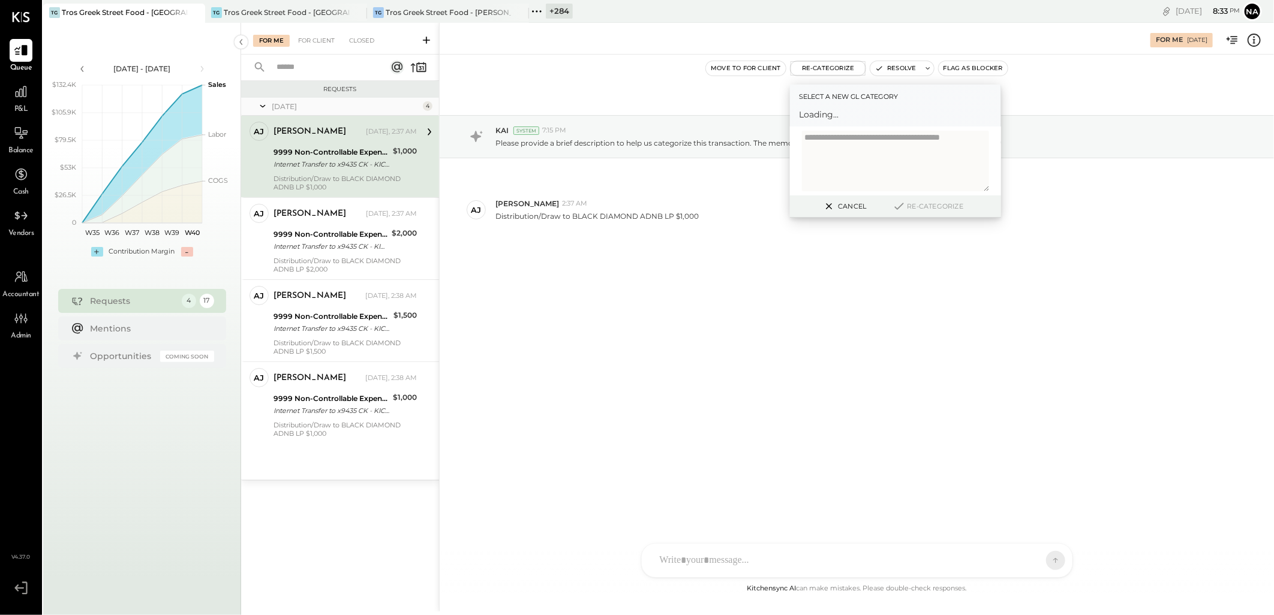
click at [884, 154] on textarea at bounding box center [895, 161] width 187 height 61
click at [883, 116] on div at bounding box center [884, 120] width 158 height 14
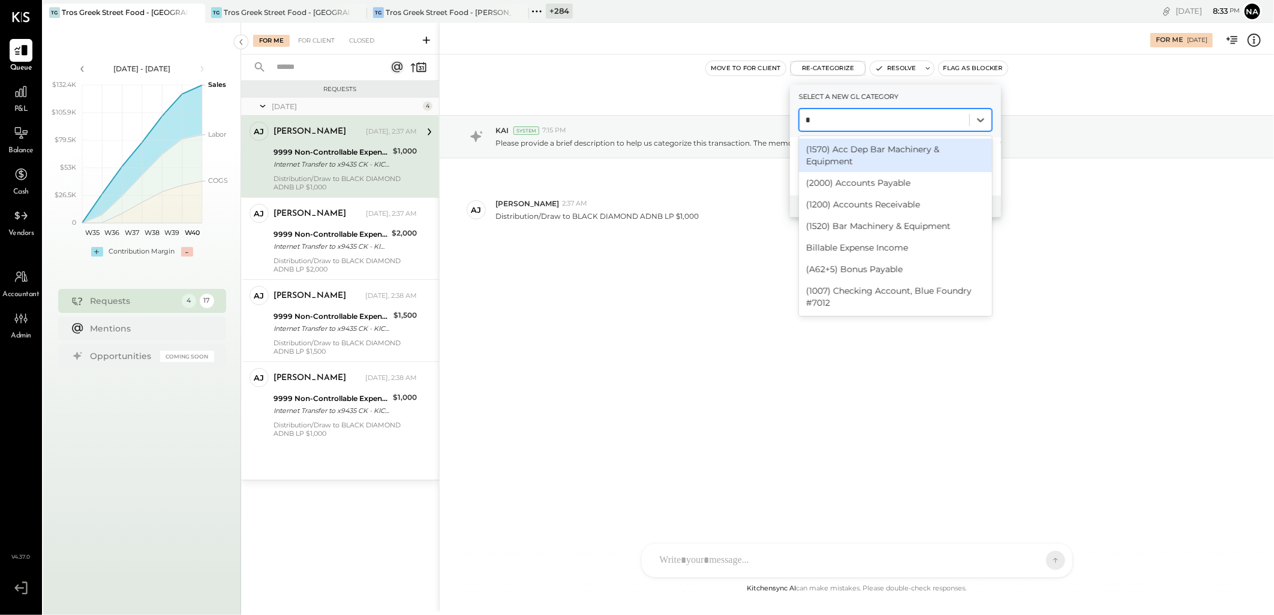
type input "**"
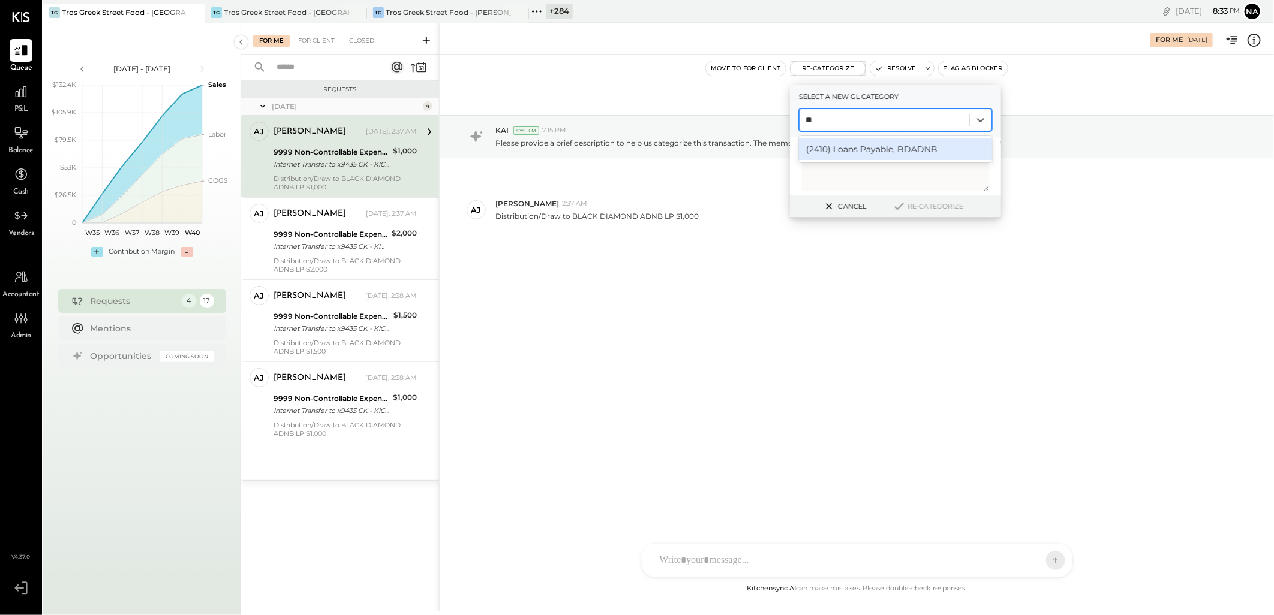
click at [875, 148] on div "(2410) Loans Payable, BDADNB" at bounding box center [895, 150] width 193 height 22
click at [922, 207] on button "Re-Categorize" at bounding box center [927, 206] width 79 height 14
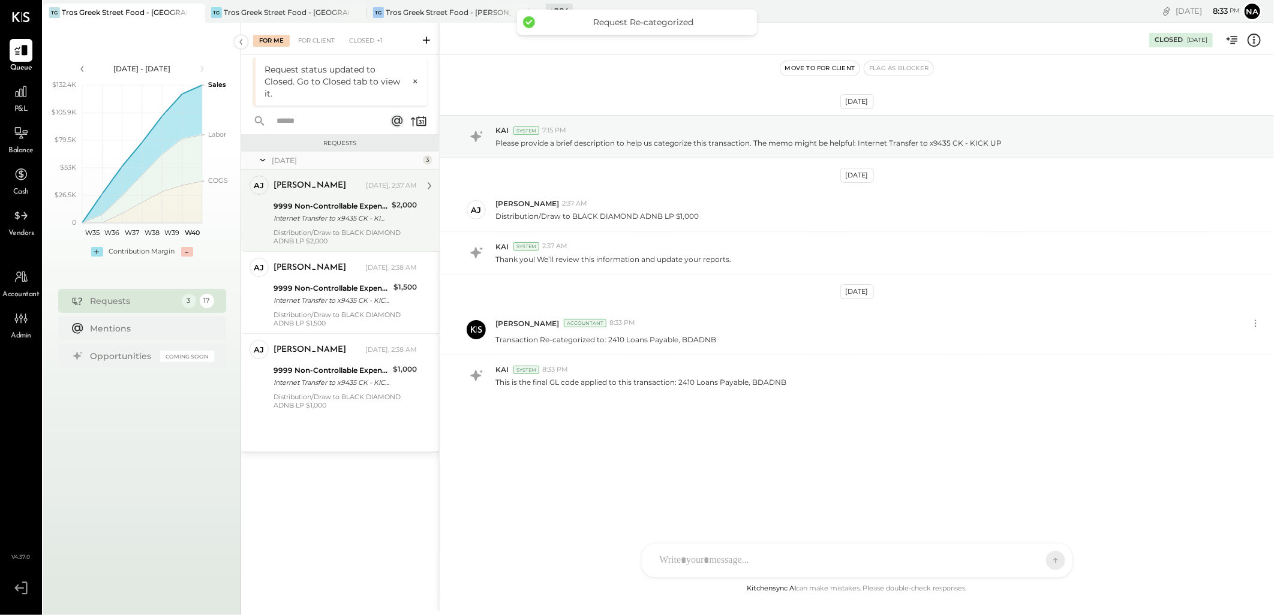
click at [304, 227] on div "[PERSON_NAME] [DATE], 2:37 AM 9999 Non-Controllable Expenses:Other Income and E…" at bounding box center [344, 211] width 143 height 70
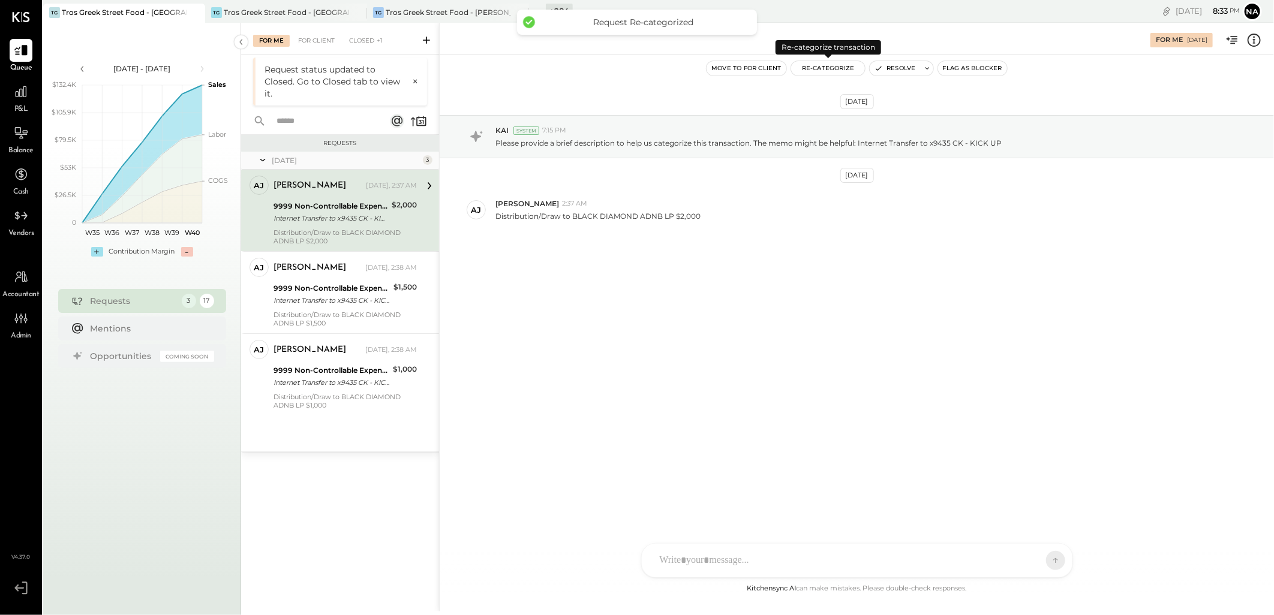
click at [830, 73] on button "Re-Categorize" at bounding box center [828, 68] width 74 height 14
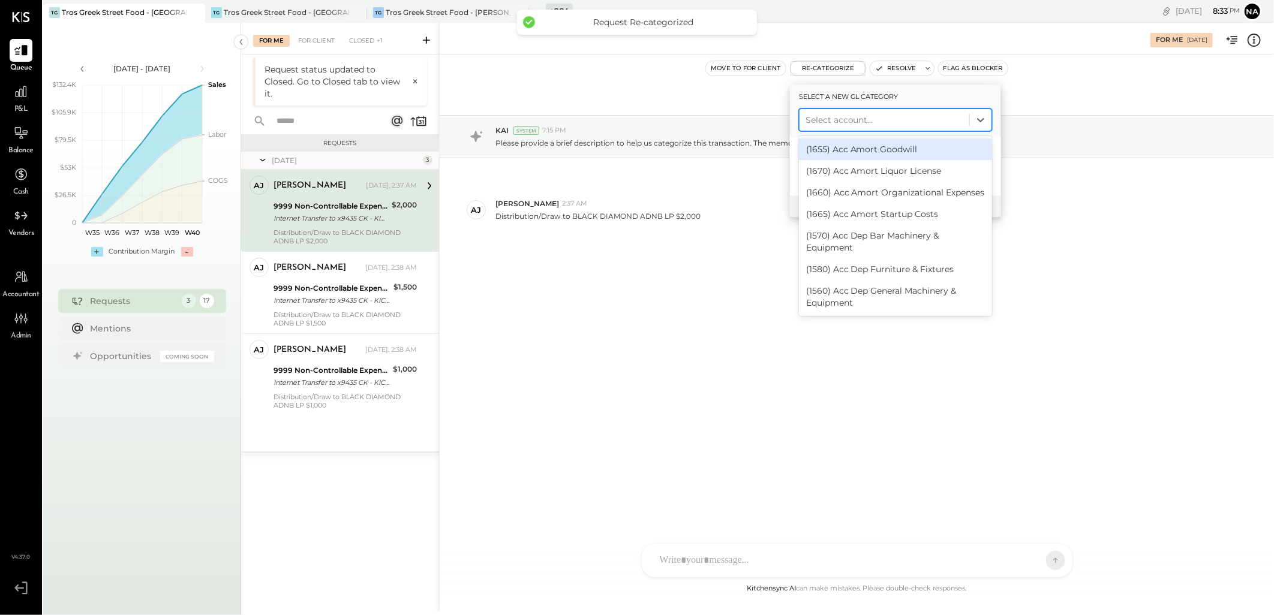
click at [844, 117] on div at bounding box center [884, 120] width 158 height 14
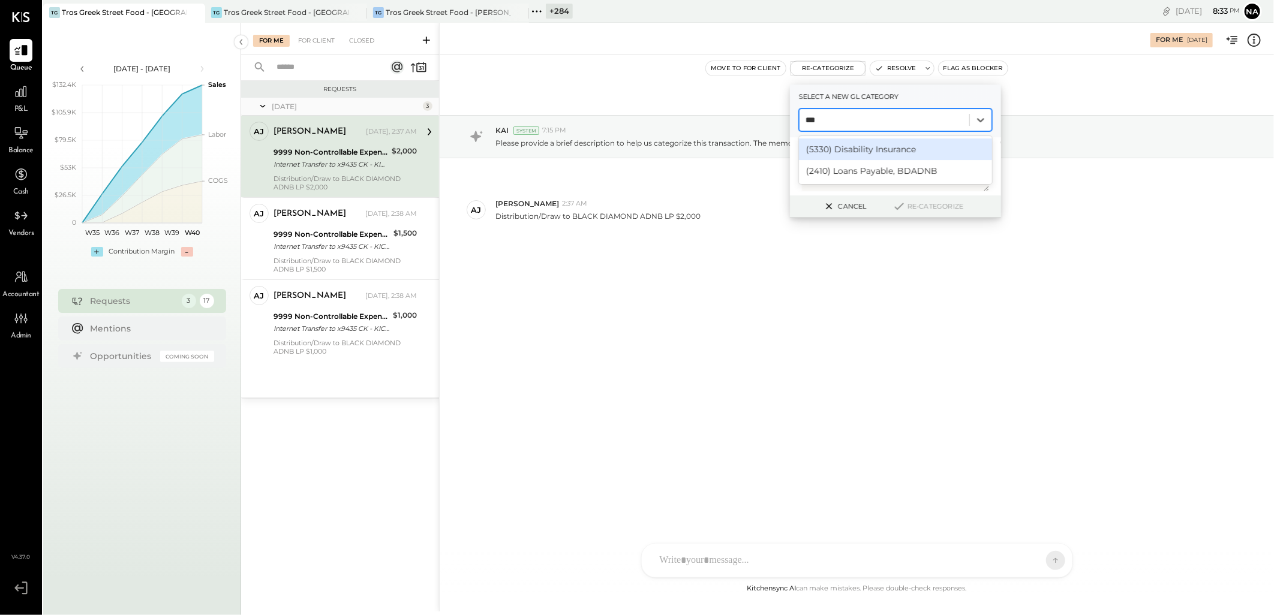
type input "****"
click at [853, 152] on div "(2410) Loans Payable, BDADNB" at bounding box center [895, 150] width 193 height 22
click at [934, 207] on button "Re-Categorize" at bounding box center [927, 206] width 79 height 14
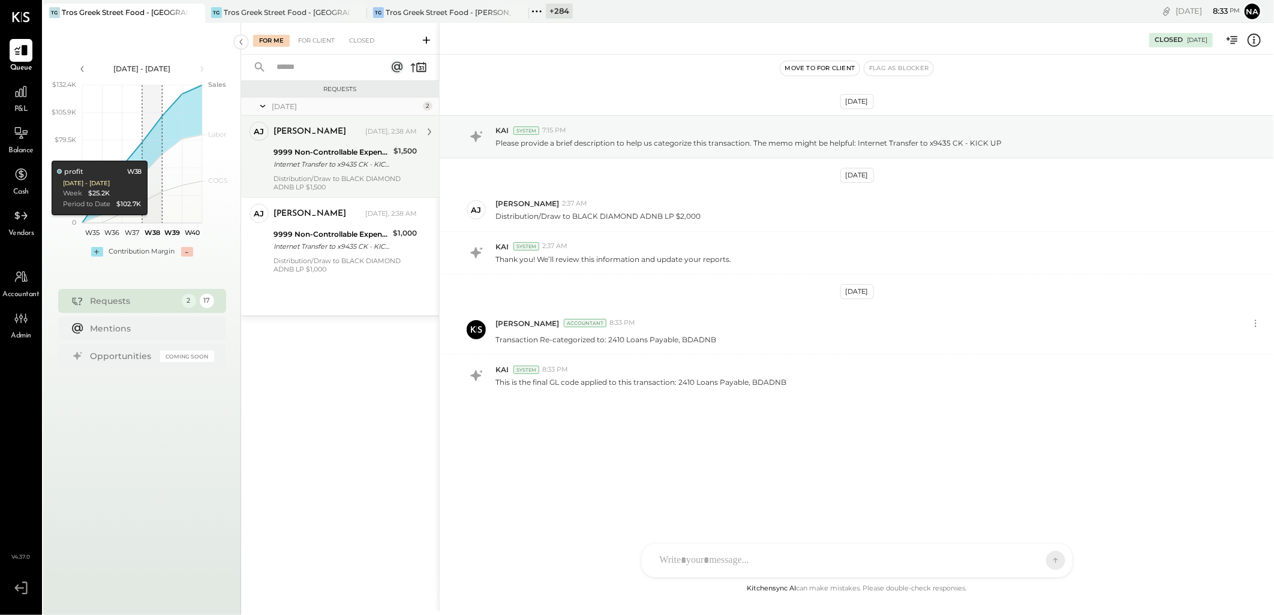
click at [327, 164] on div "Internet Transfer to x9435 CK - KICK UP" at bounding box center [331, 164] width 116 height 12
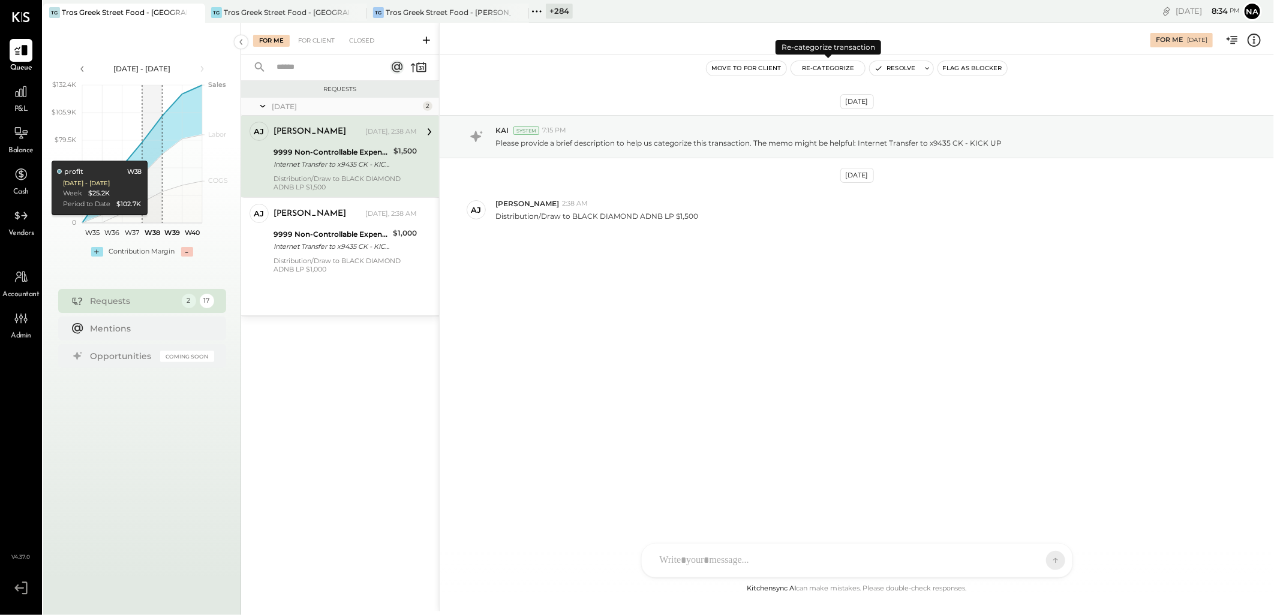
click at [836, 68] on button "Re-Categorize" at bounding box center [828, 68] width 74 height 14
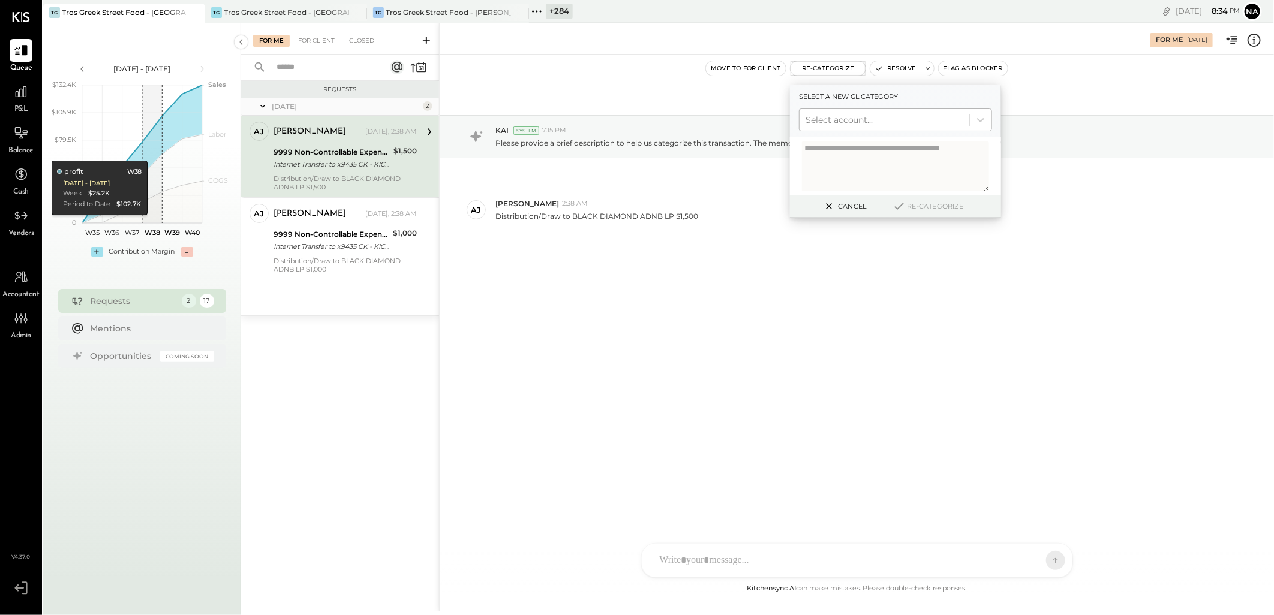
click at [862, 114] on div at bounding box center [884, 120] width 158 height 14
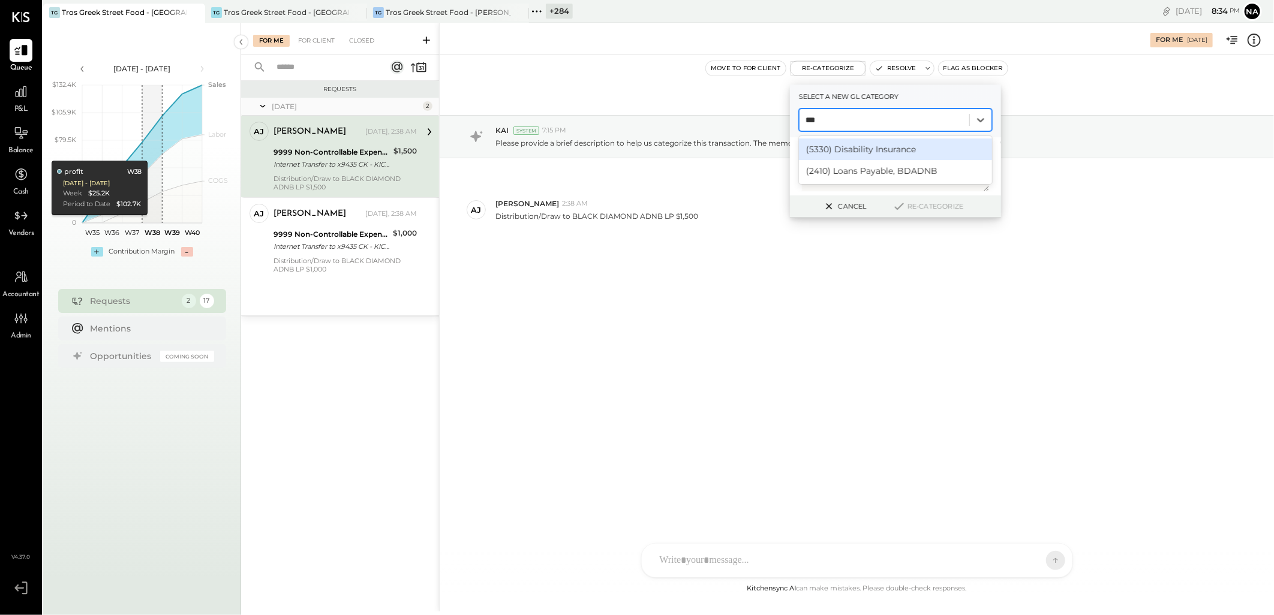
type input "****"
click at [859, 147] on div "(2410) Loans Payable, BDADNB" at bounding box center [895, 150] width 193 height 22
click at [914, 208] on button "Re-Categorize" at bounding box center [927, 206] width 79 height 14
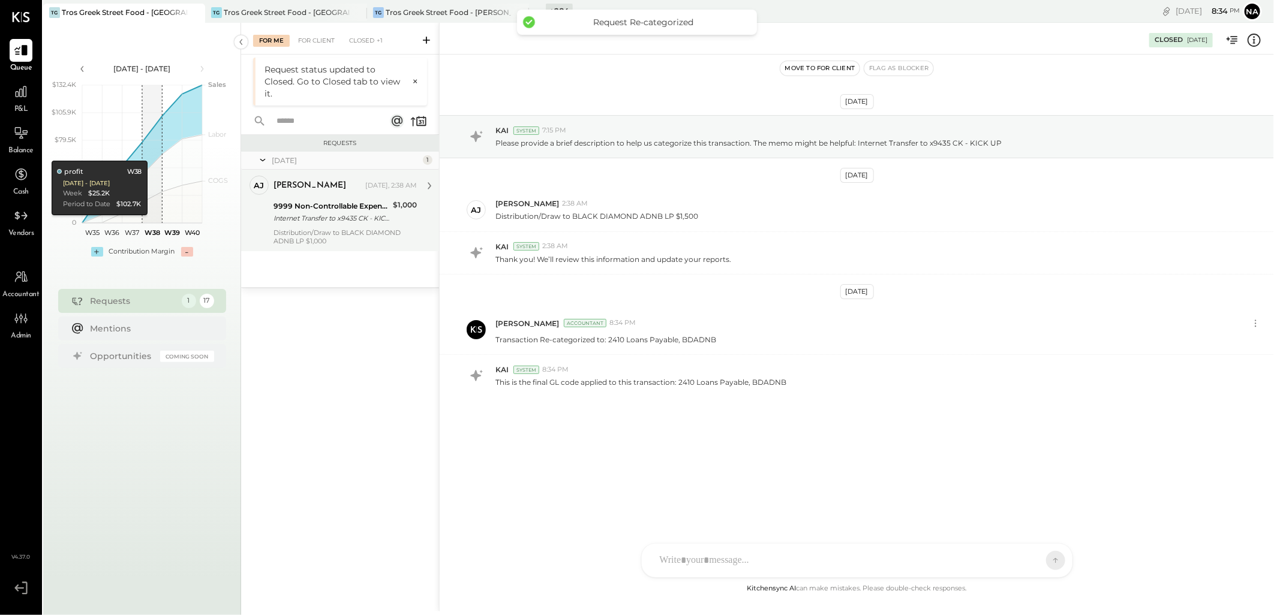
click at [348, 206] on div "9999 Non-Controllable Expenses:Other Income and Expenses:To Be Classified P&L" at bounding box center [331, 206] width 116 height 12
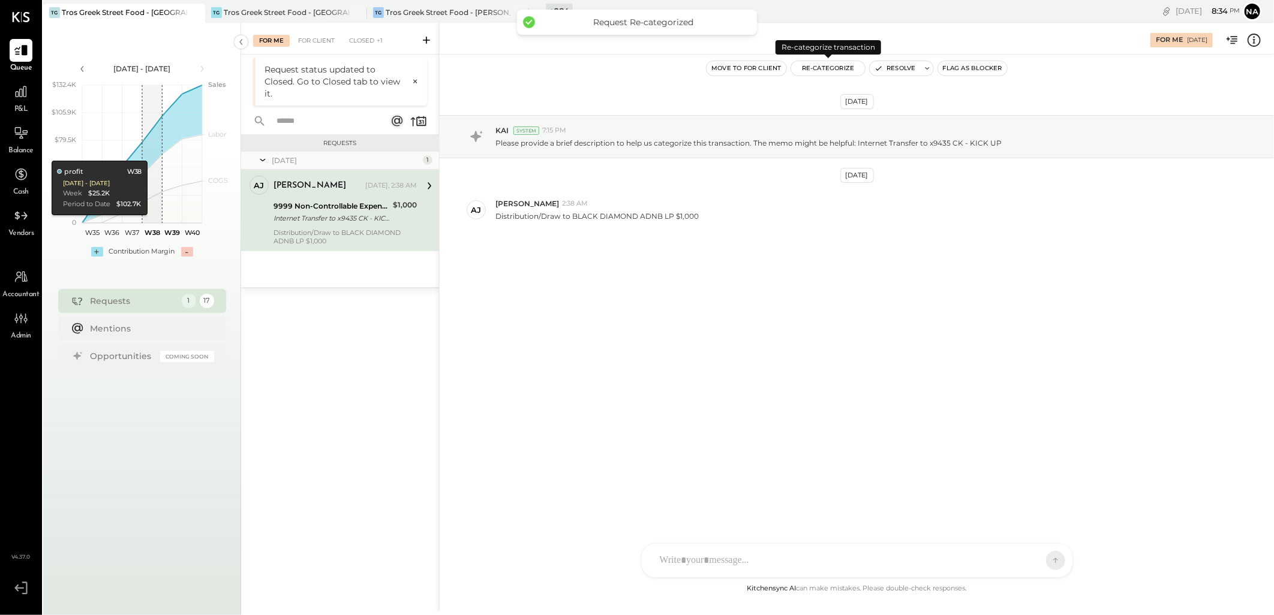
click at [841, 69] on button "Re-Categorize" at bounding box center [828, 68] width 74 height 14
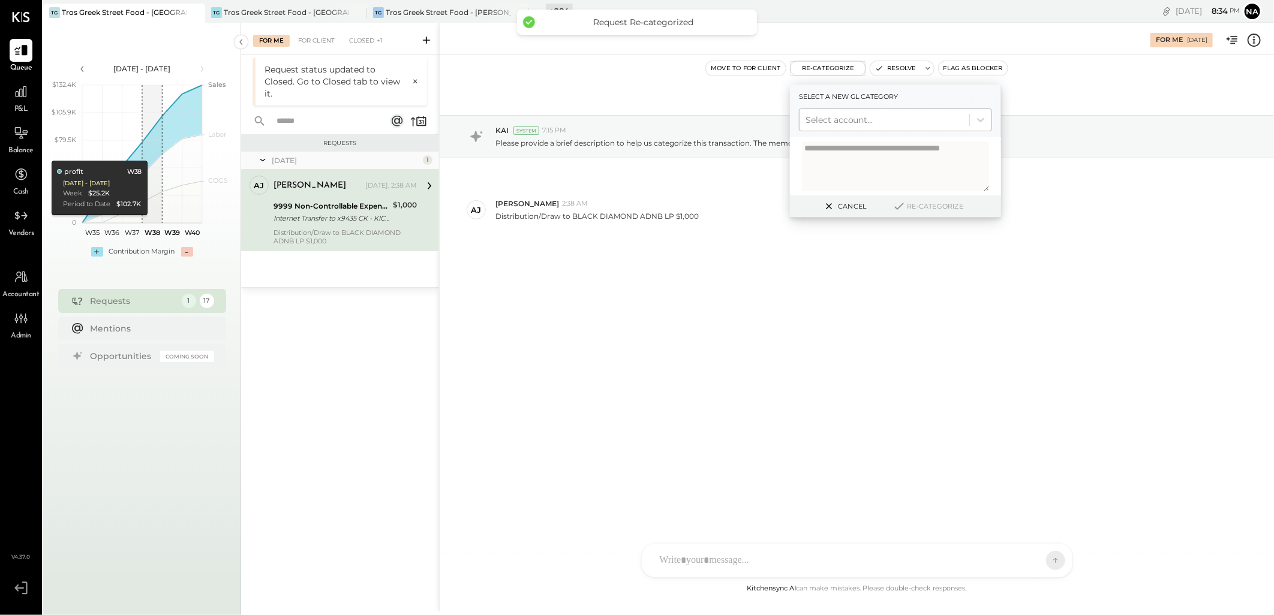
click at [850, 118] on div at bounding box center [884, 120] width 158 height 14
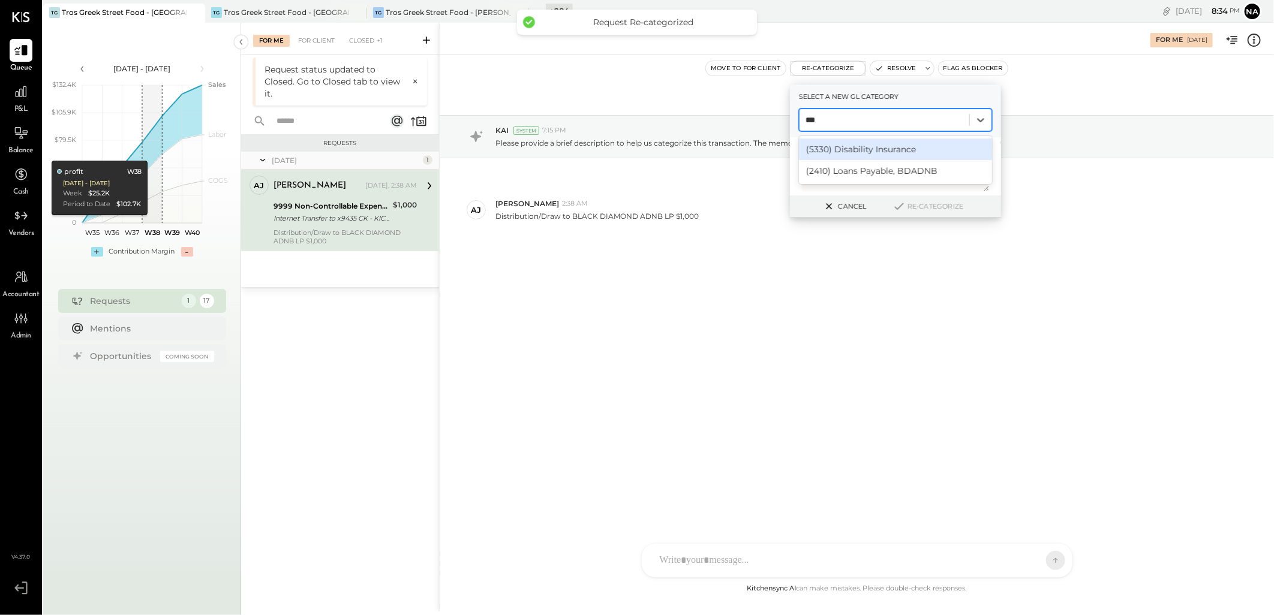
type input "****"
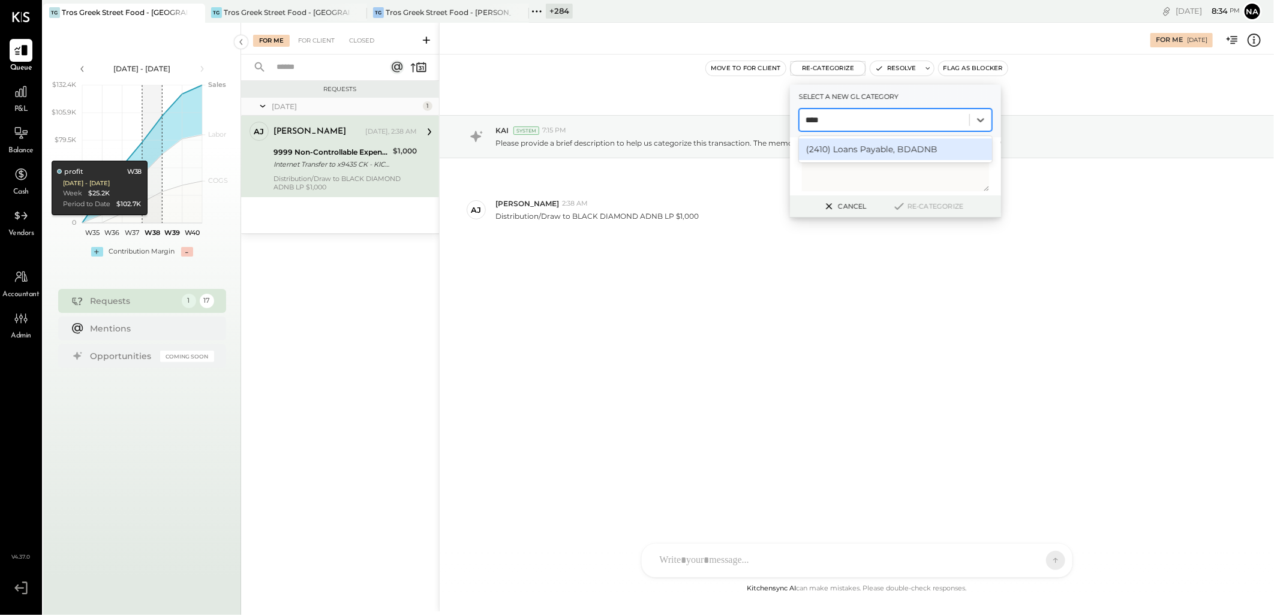
click at [852, 141] on div "(2410) Loans Payable, BDADNB" at bounding box center [895, 150] width 193 height 22
drag, startPoint x: 928, startPoint y: 210, endPoint x: 918, endPoint y: 201, distance: 13.2
click at [928, 210] on button "Re-Categorize" at bounding box center [927, 206] width 79 height 14
